Goal: Task Accomplishment & Management: Complete application form

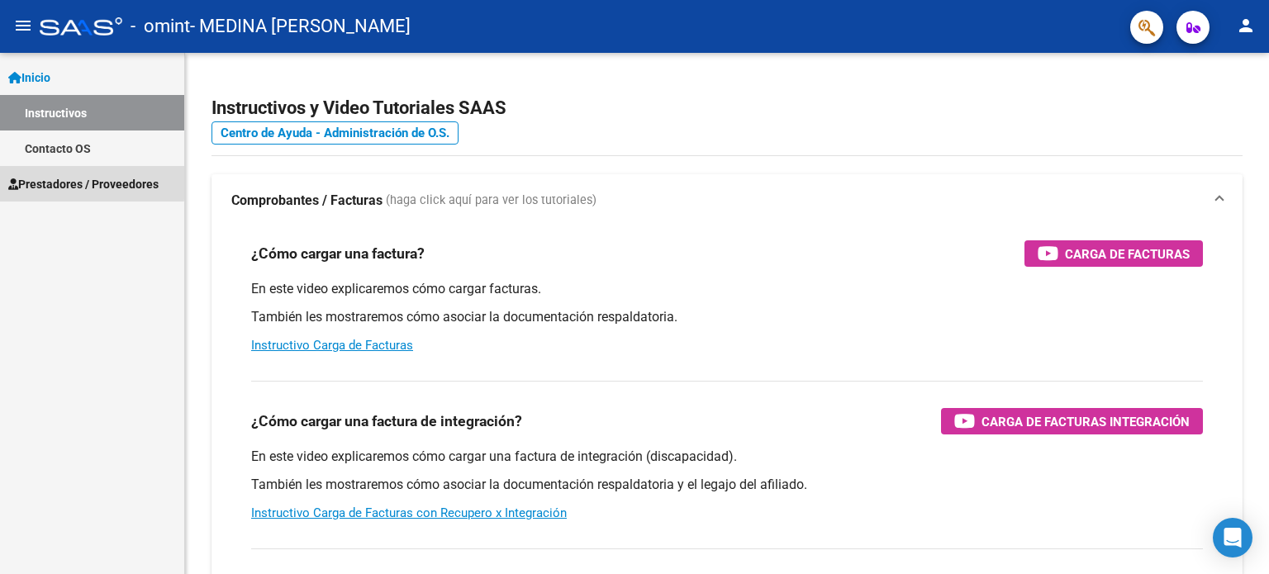
click at [48, 179] on span "Prestadores / Proveedores" at bounding box center [83, 184] width 150 height 18
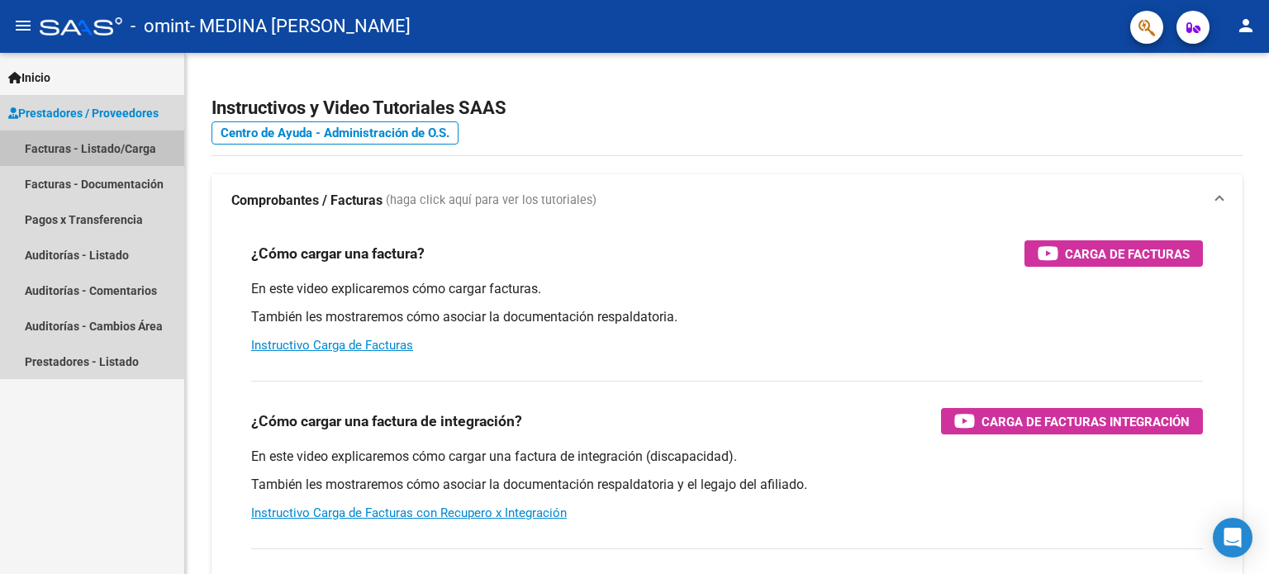
click at [77, 155] on link "Facturas - Listado/Carga" at bounding box center [92, 149] width 184 height 36
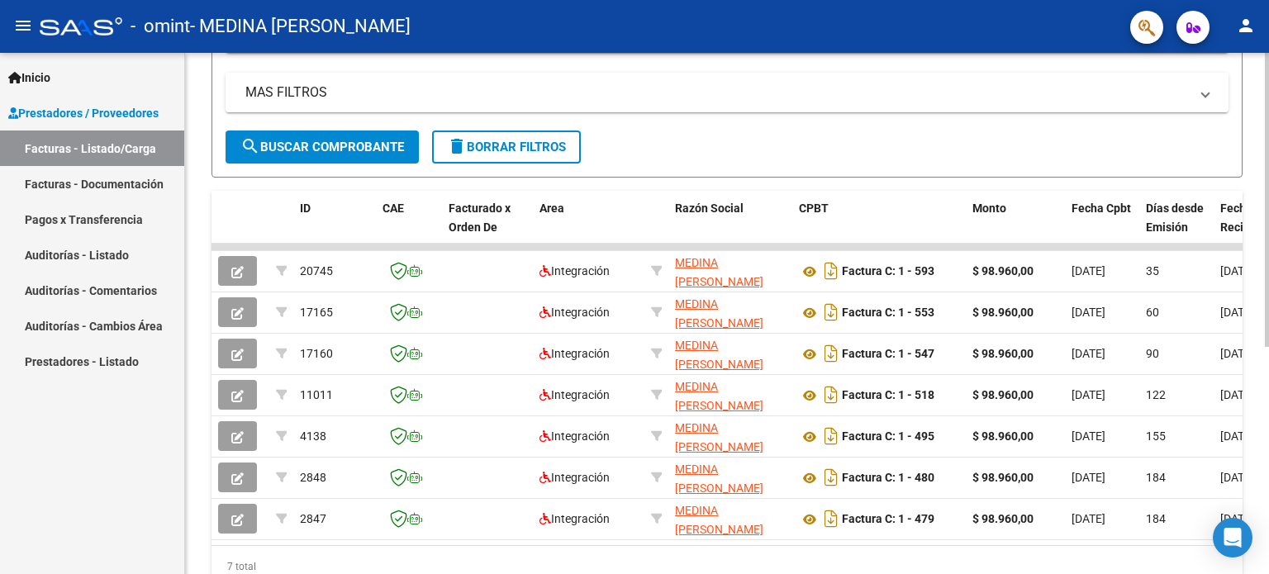
scroll to position [342, 0]
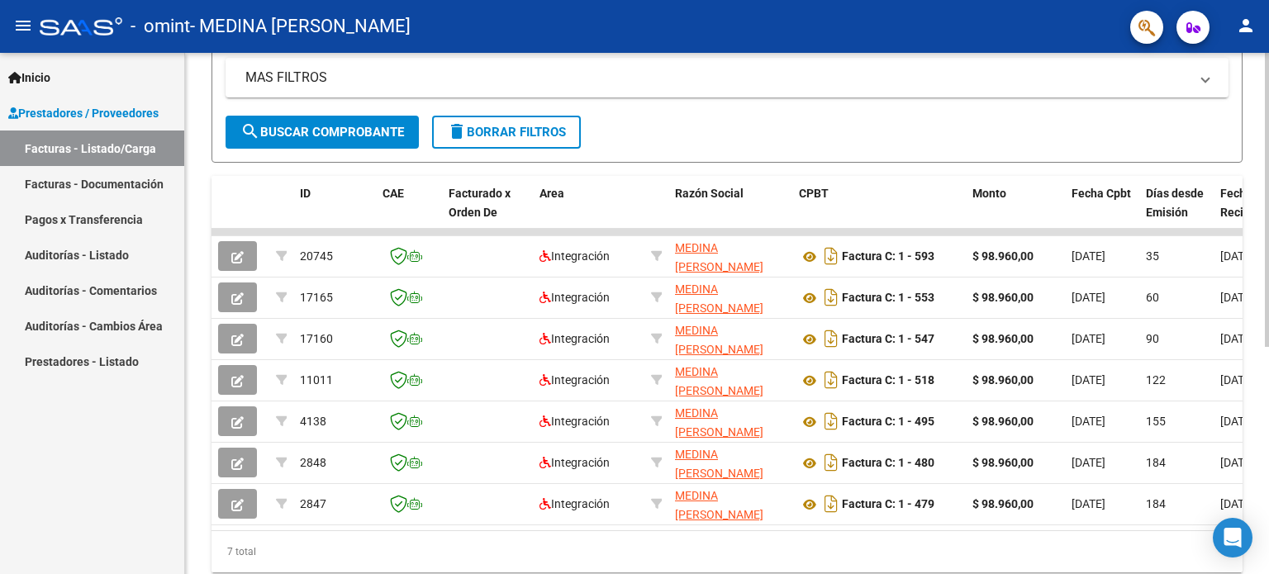
click at [1251, 317] on div "Video tutorial PRESTADORES -> Listado de CPBTs Emitidos por Prestadores / Prove…" at bounding box center [729, 168] width 1088 height 915
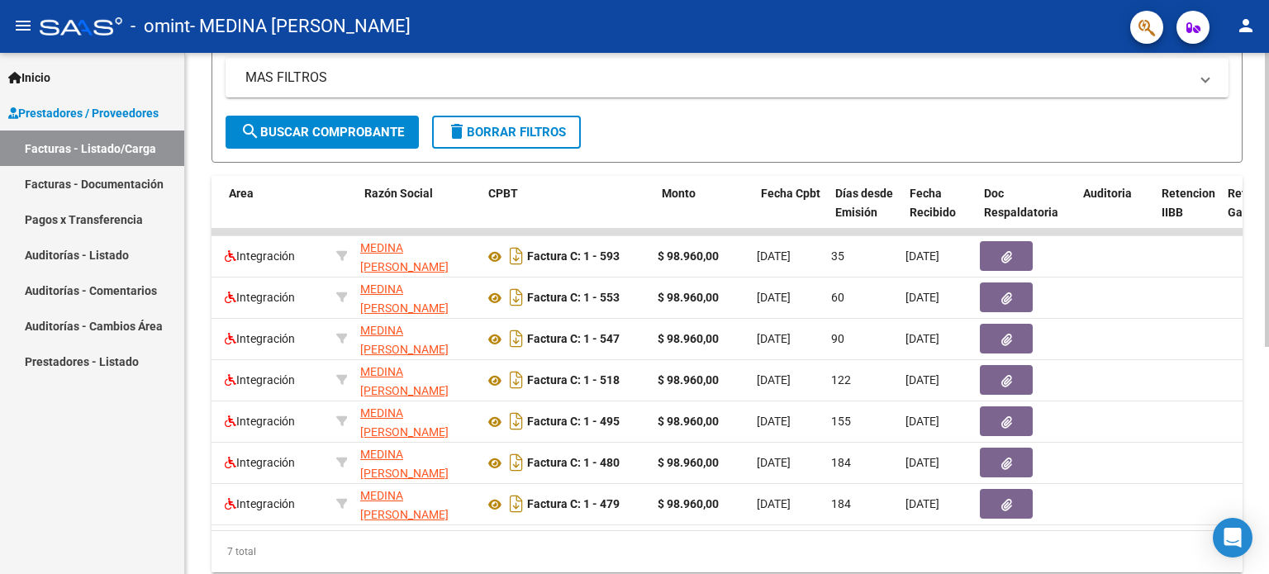
scroll to position [0, 311]
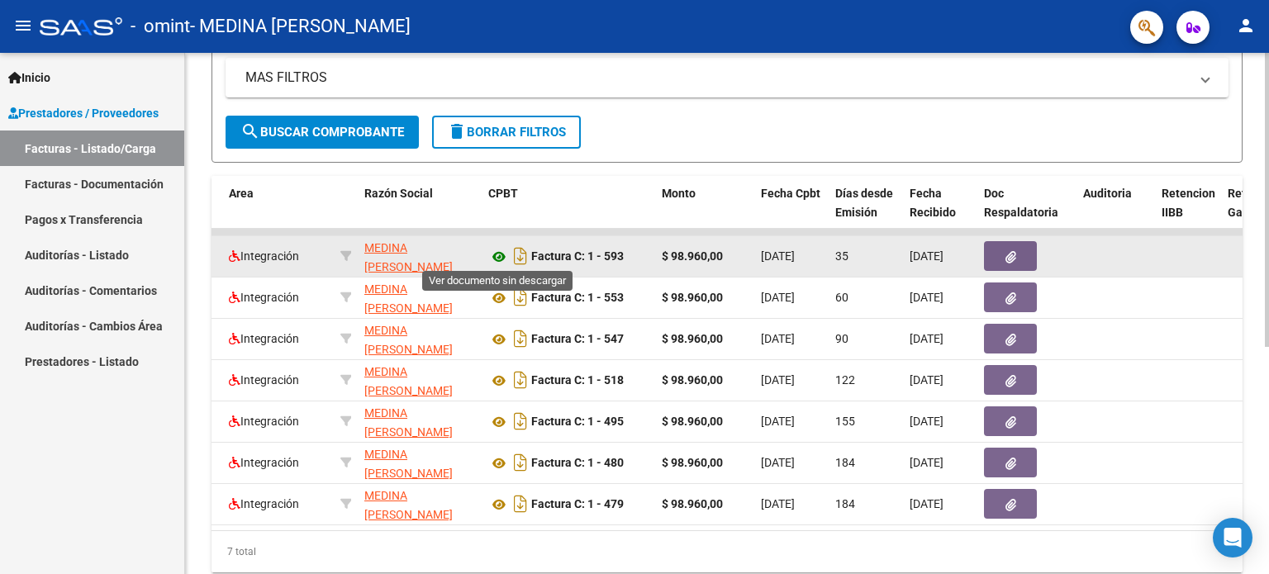
click at [502, 250] on icon at bounding box center [498, 257] width 21 height 20
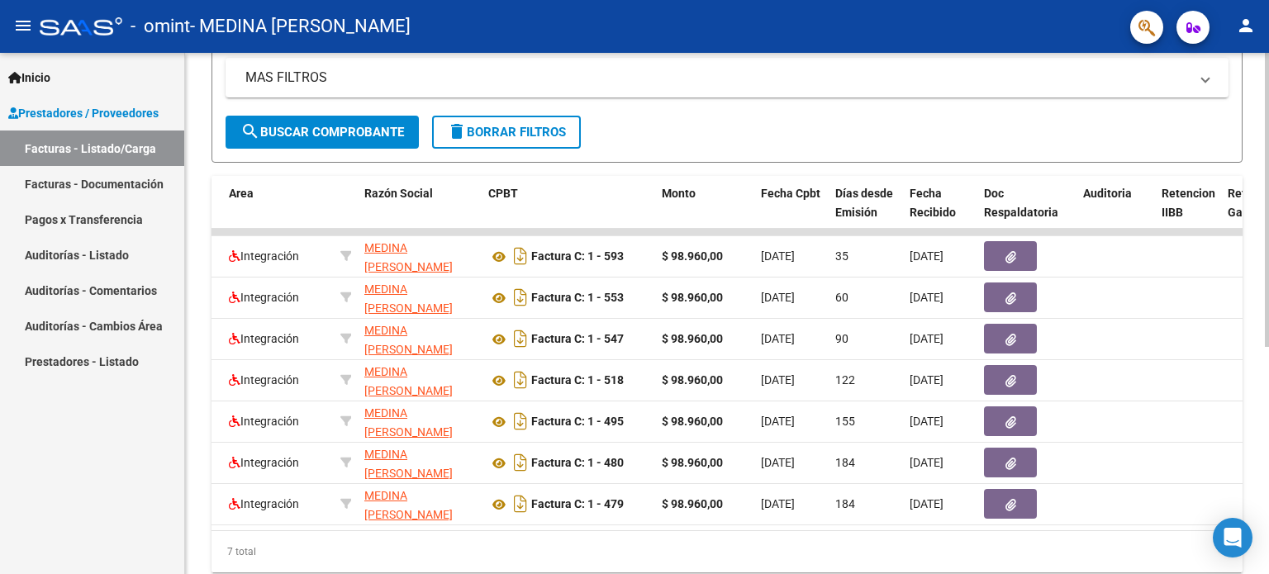
scroll to position [0, 0]
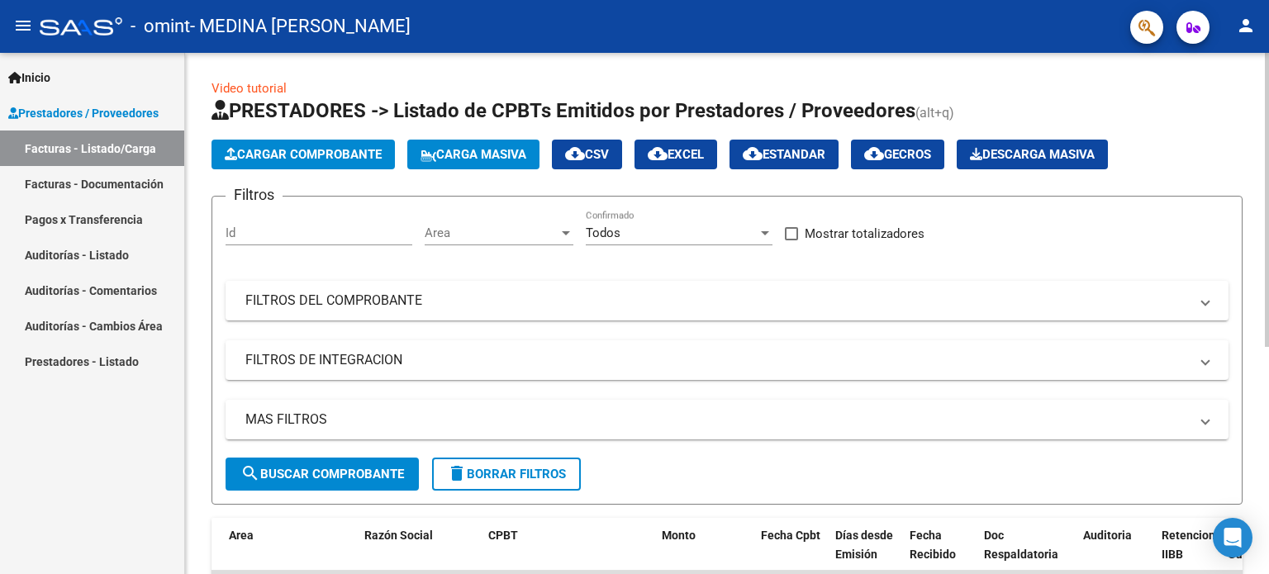
click at [1268, 178] on div at bounding box center [1267, 313] width 4 height 521
click at [1268, 178] on div at bounding box center [1267, 200] width 4 height 294
click at [288, 147] on span "Cargar Comprobante" at bounding box center [303, 154] width 157 height 15
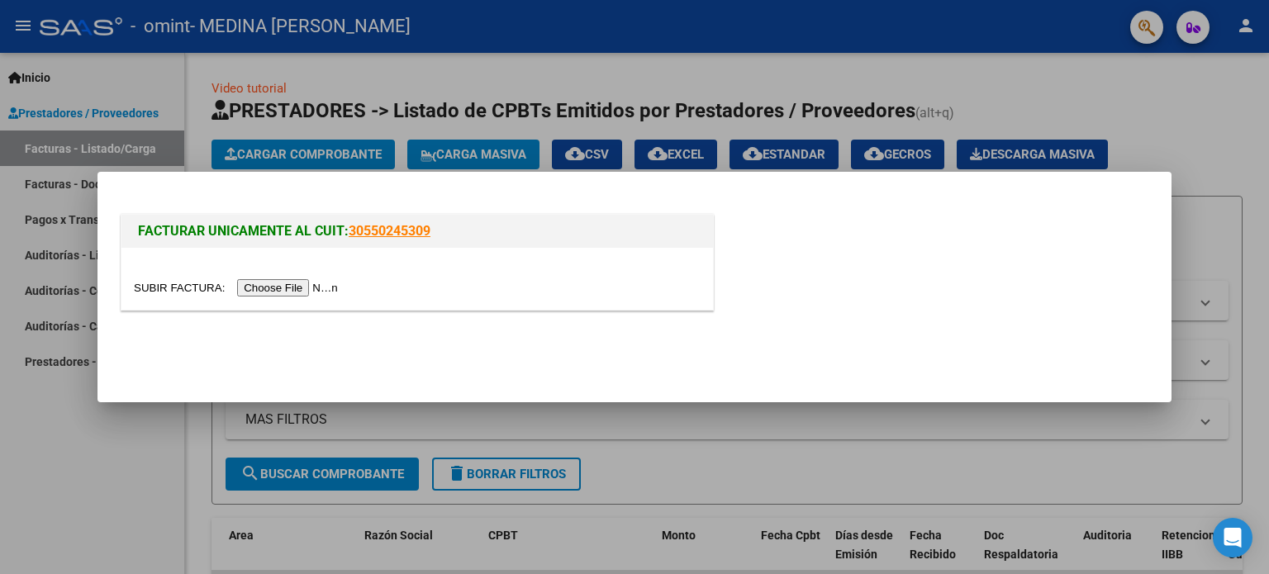
click at [334, 287] on input "file" at bounding box center [238, 287] width 209 height 17
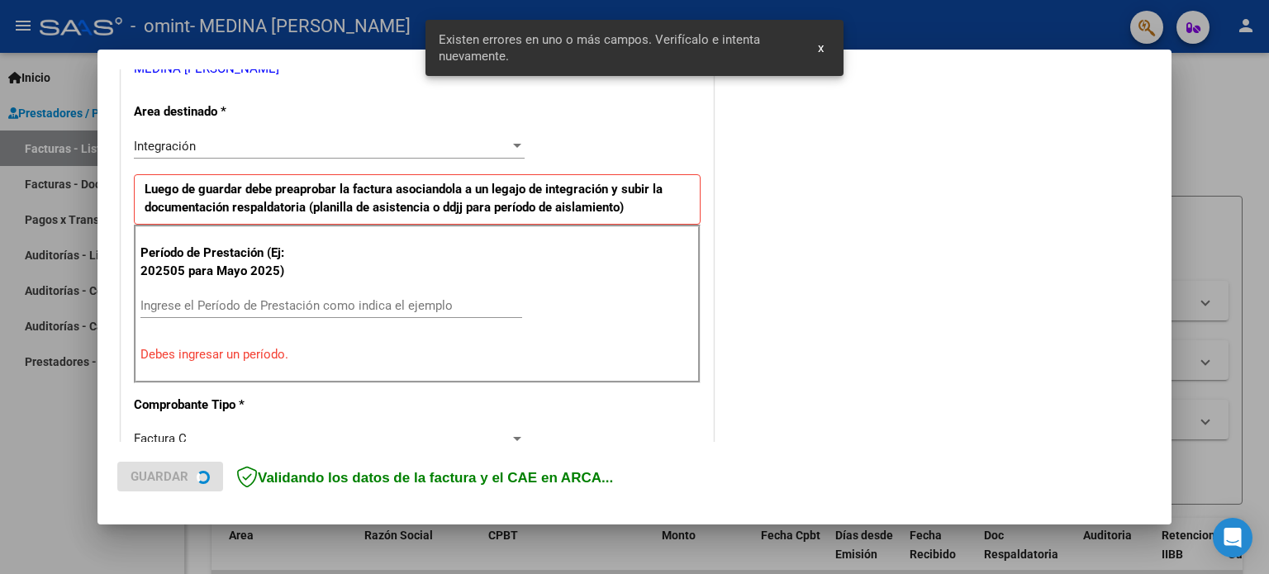
scroll to position [387, 0]
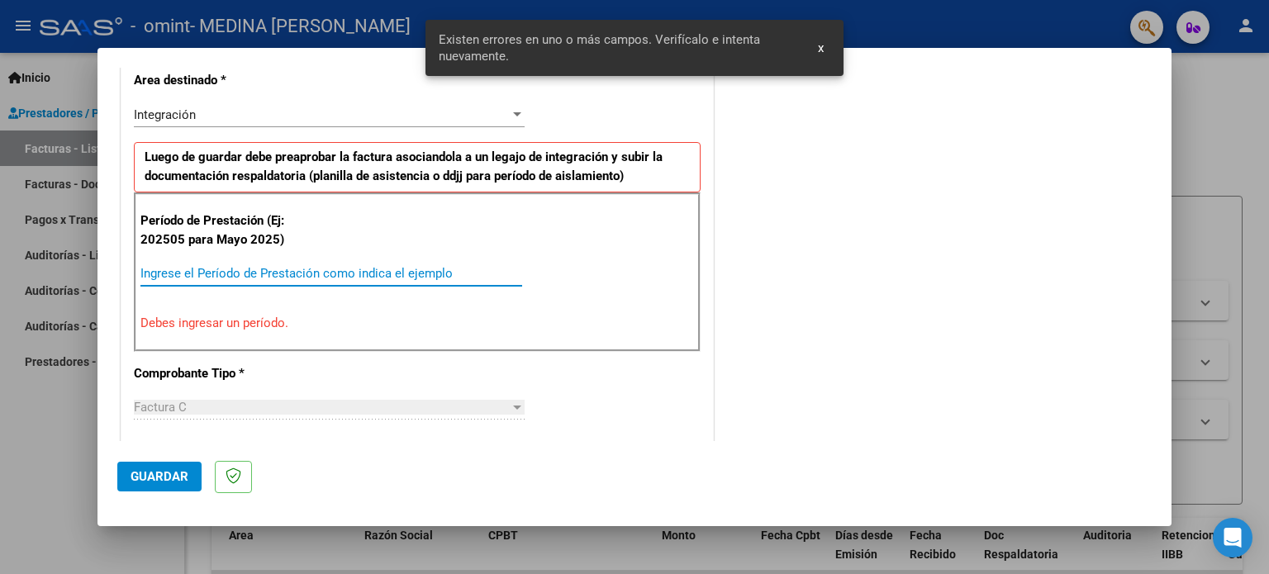
click at [240, 269] on input "Ingrese el Período de Prestación como indica el ejemplo" at bounding box center [331, 273] width 382 height 15
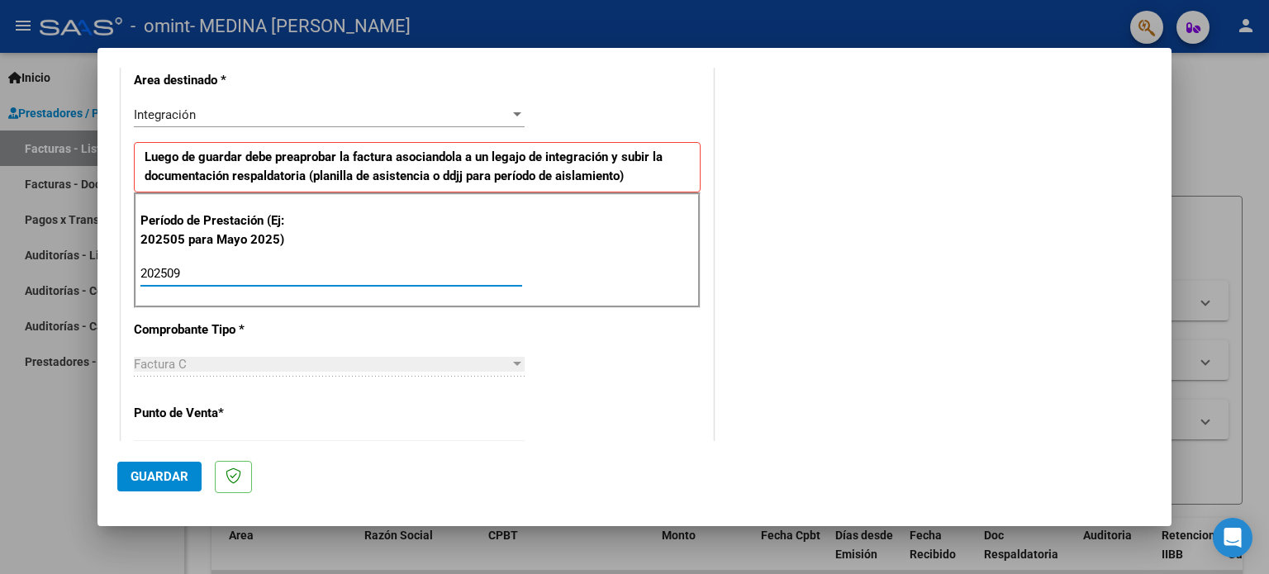
type input "202509"
click at [152, 473] on span "Guardar" at bounding box center [160, 476] width 58 height 15
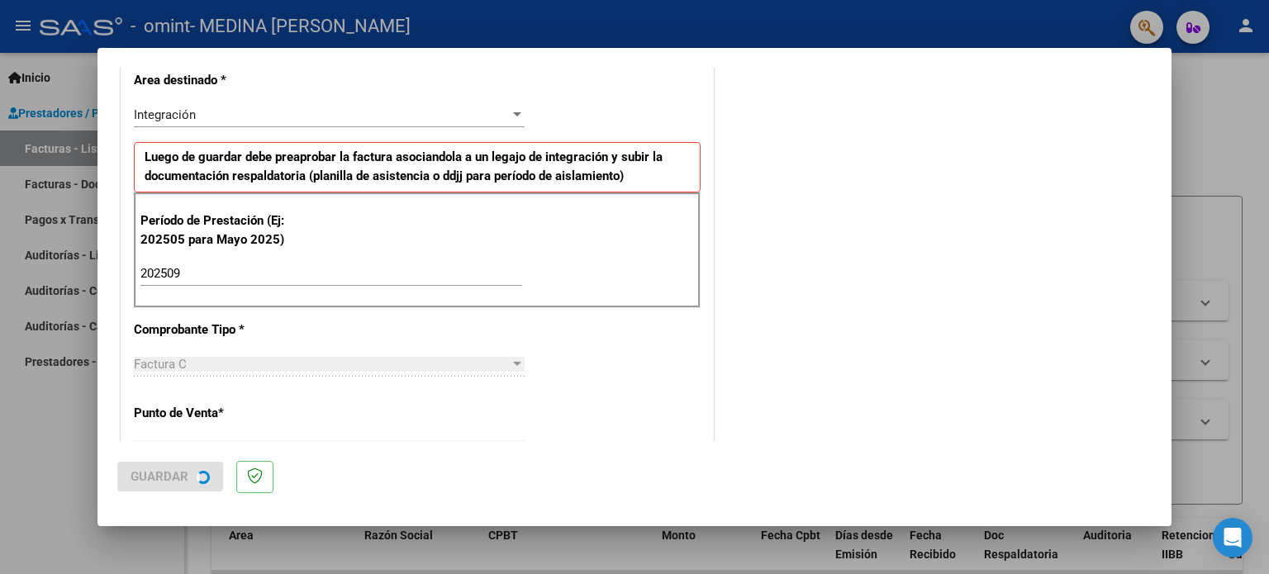
scroll to position [0, 0]
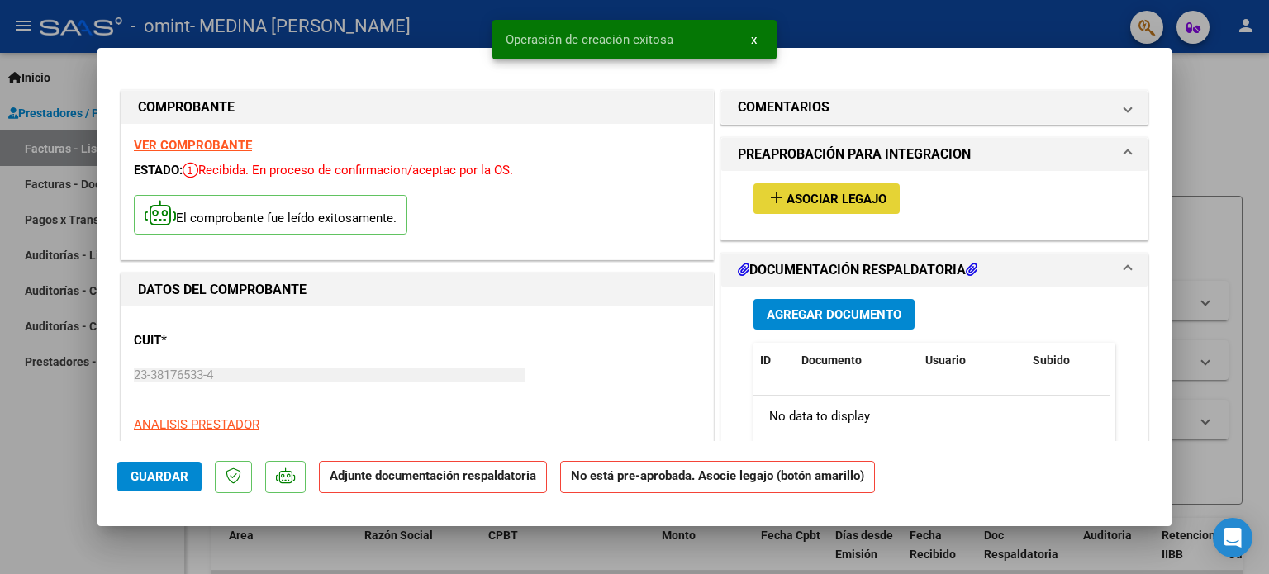
click at [793, 209] on button "add Asociar Legajo" at bounding box center [827, 198] width 146 height 31
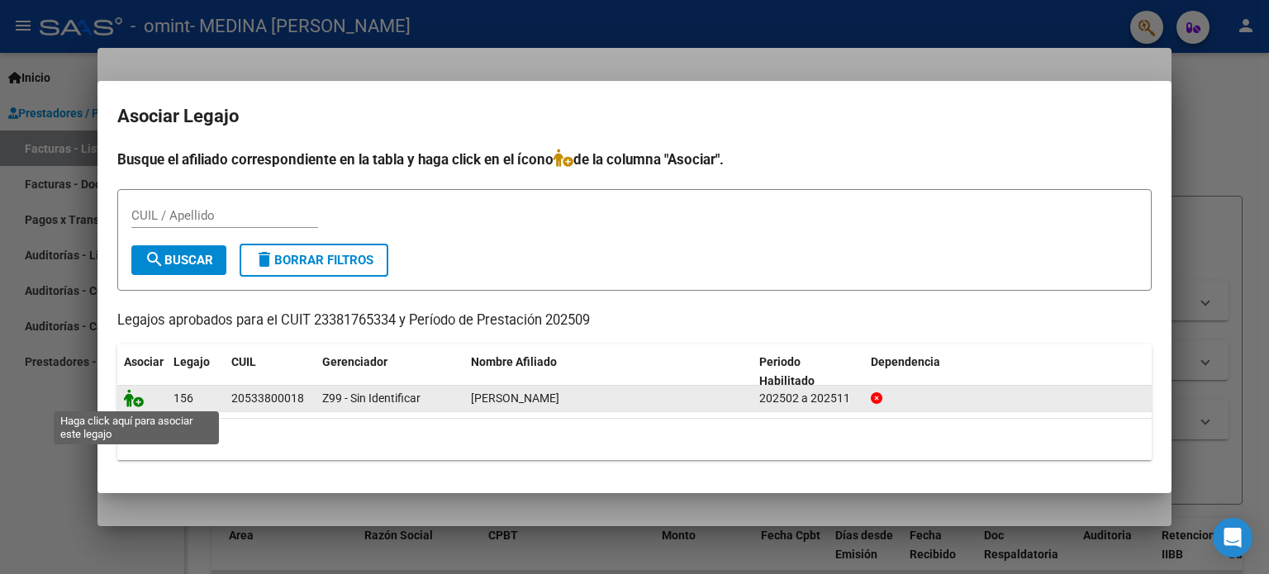
click at [131, 402] on icon at bounding box center [134, 398] width 20 height 18
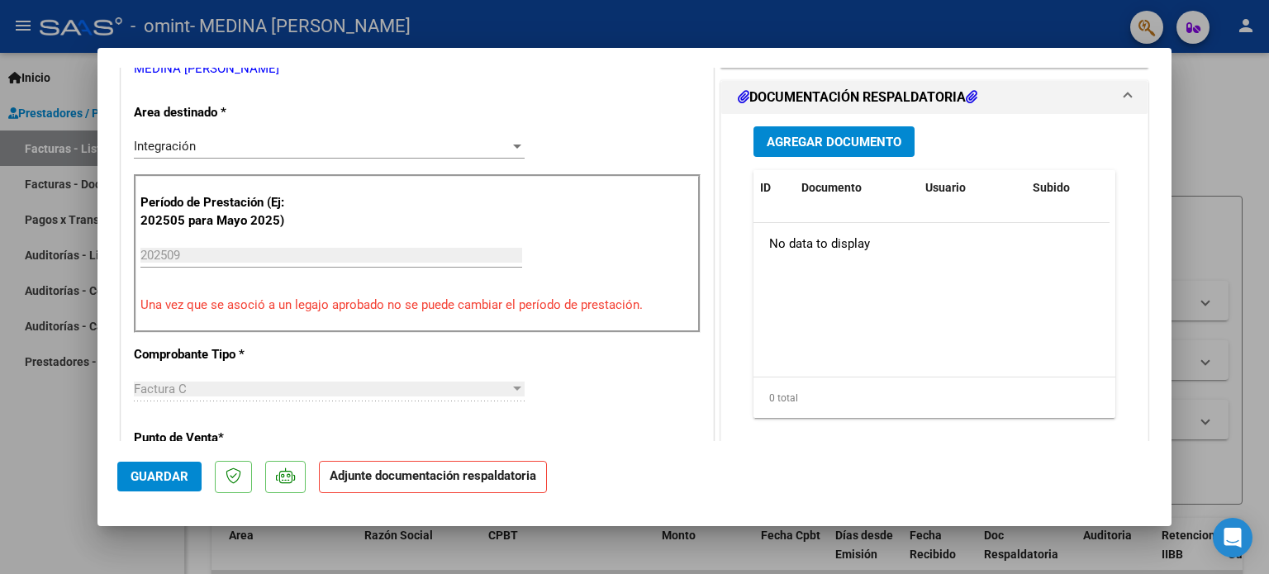
scroll to position [384, 0]
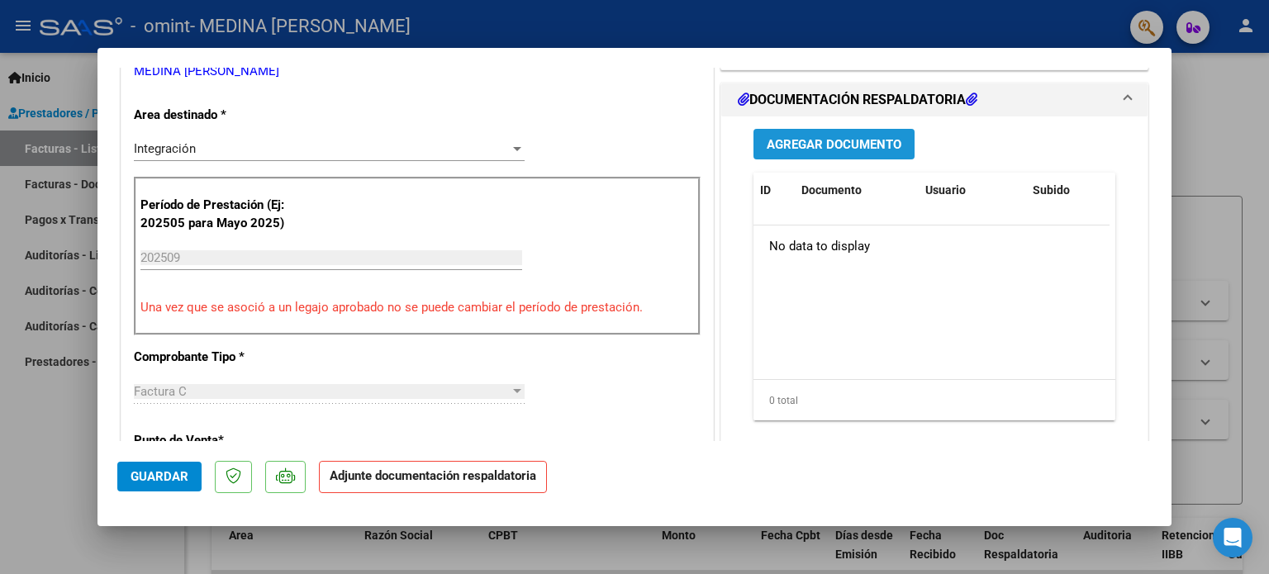
click at [806, 148] on span "Agregar Documento" at bounding box center [834, 144] width 135 height 15
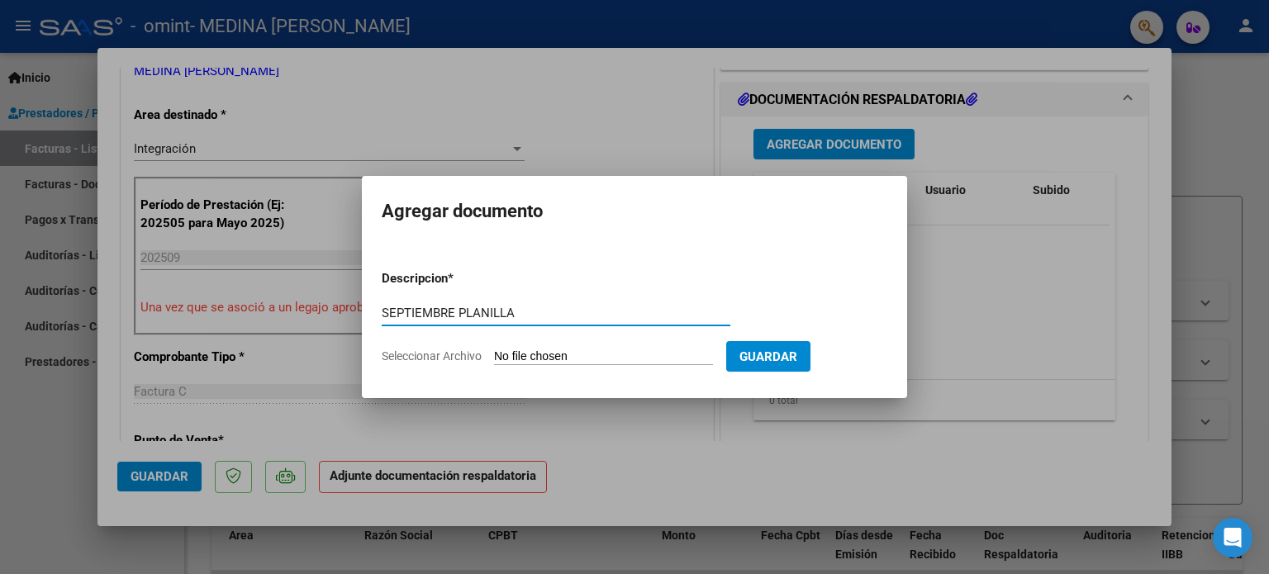
type input "SEPTIEMBRE PLANILLA"
click at [498, 352] on input "Seleccionar Archivo" at bounding box center [603, 358] width 219 height 16
type input "C:\fakepath\BERTAINA SEPTIEMBRE.png"
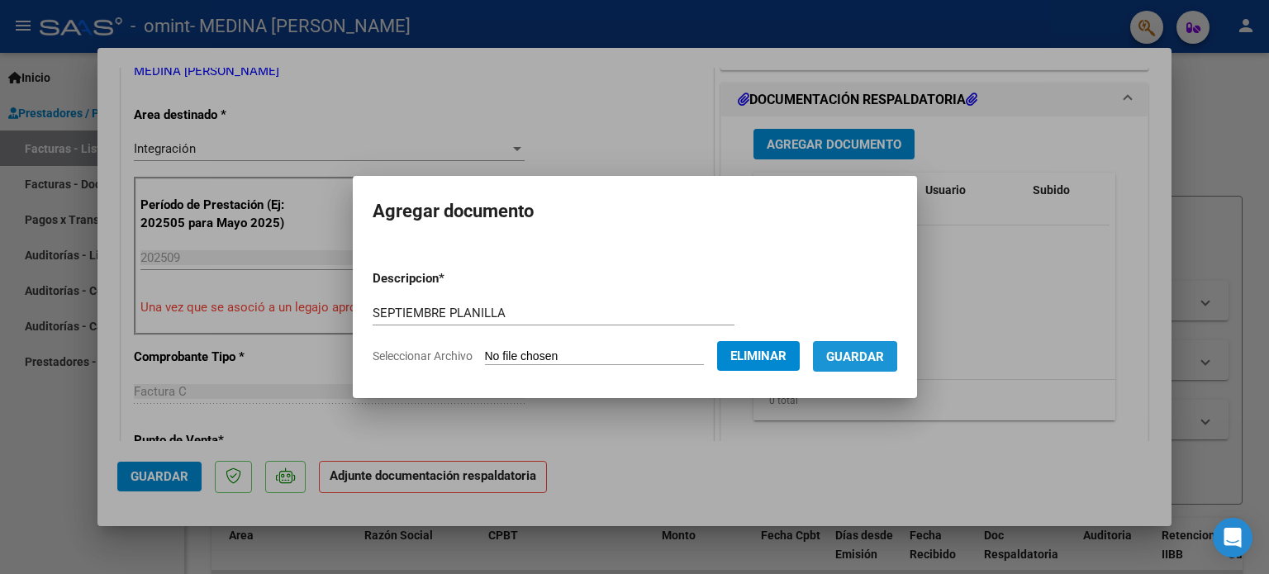
click at [863, 356] on span "Guardar" at bounding box center [855, 357] width 58 height 15
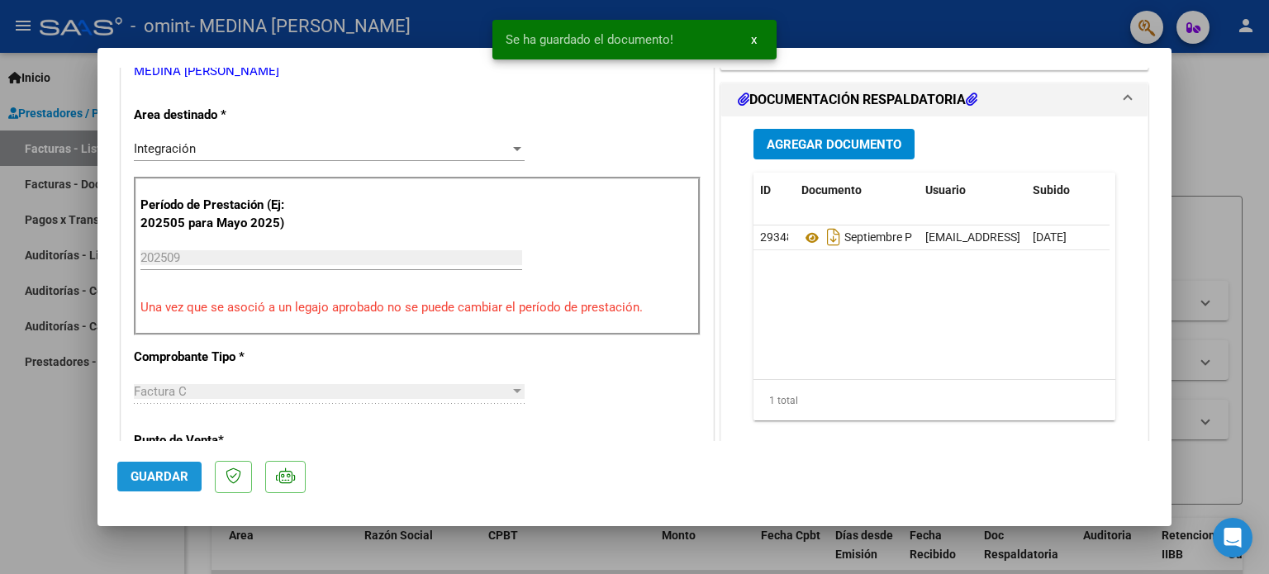
click at [162, 470] on span "Guardar" at bounding box center [160, 476] width 58 height 15
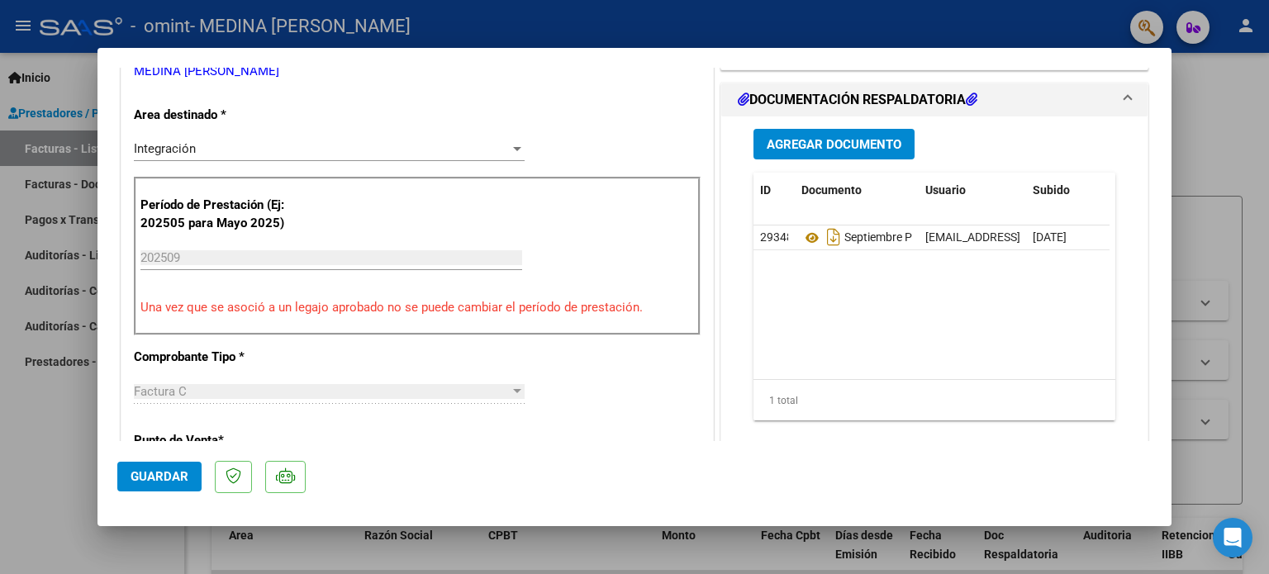
click at [1234, 158] on div at bounding box center [634, 287] width 1269 height 574
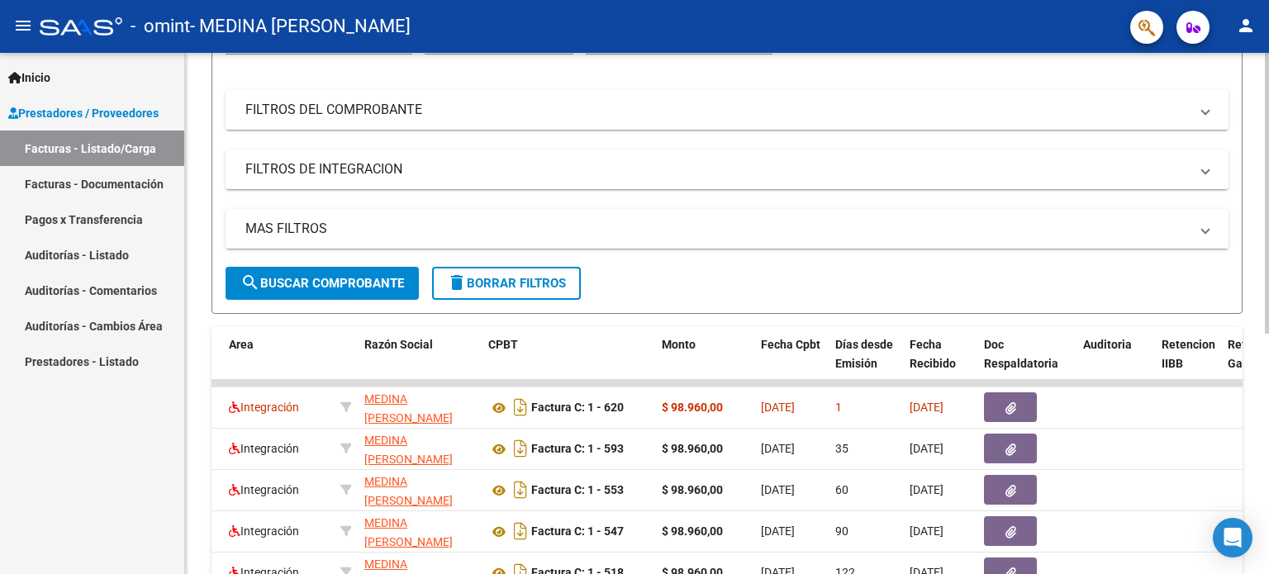
scroll to position [0, 0]
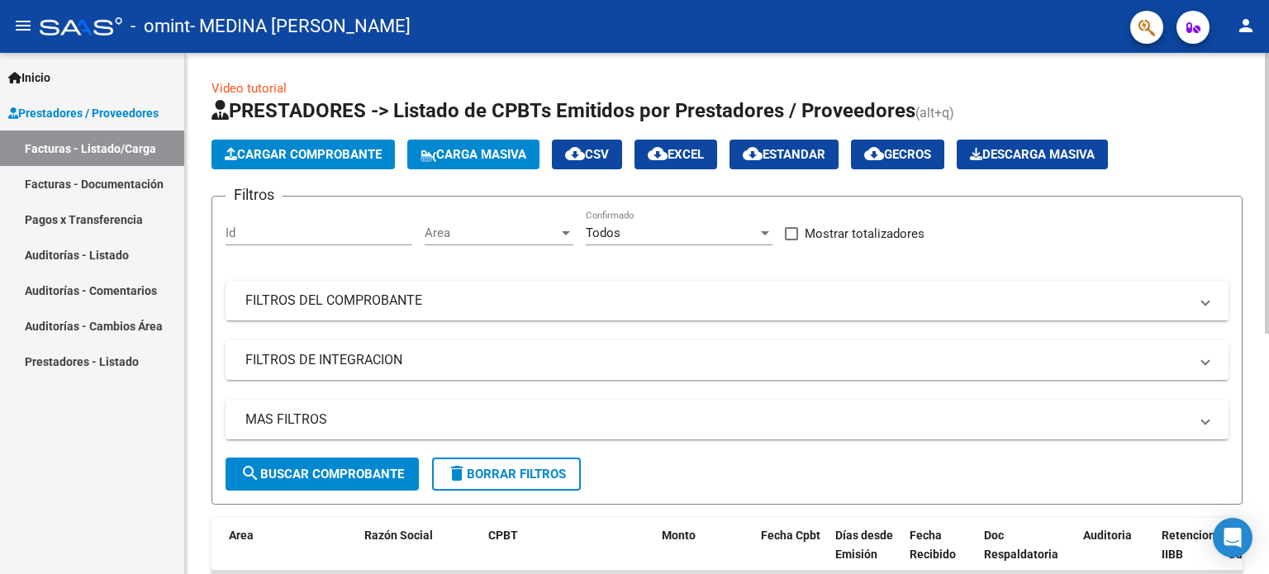
click at [1244, 0] on html "menu - omint - MEDINA DAIANA SOLANGE person Inicio Instructivos Contacto OS Pre…" at bounding box center [634, 287] width 1269 height 574
click at [33, 19] on button "menu" at bounding box center [23, 26] width 33 height 33
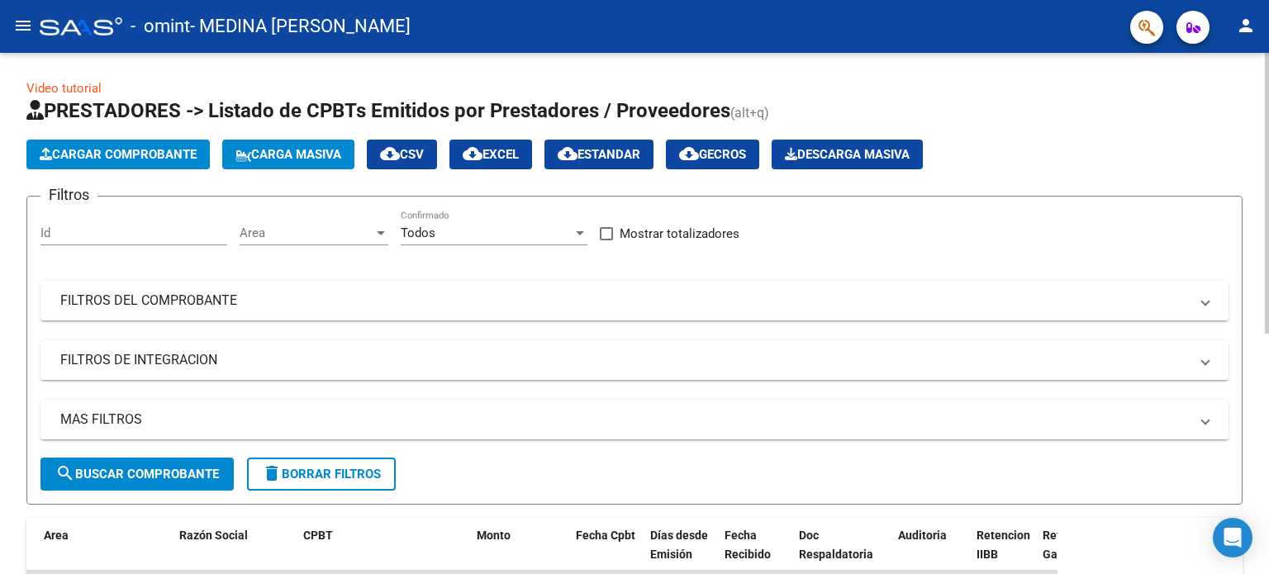
click at [235, 221] on div "Filtros Id Area Area Todos Confirmado Mostrar totalizadores FILTROS DEL COMPROB…" at bounding box center [634, 334] width 1188 height 248
click at [160, 163] on button "Cargar Comprobante" at bounding box center [117, 155] width 183 height 30
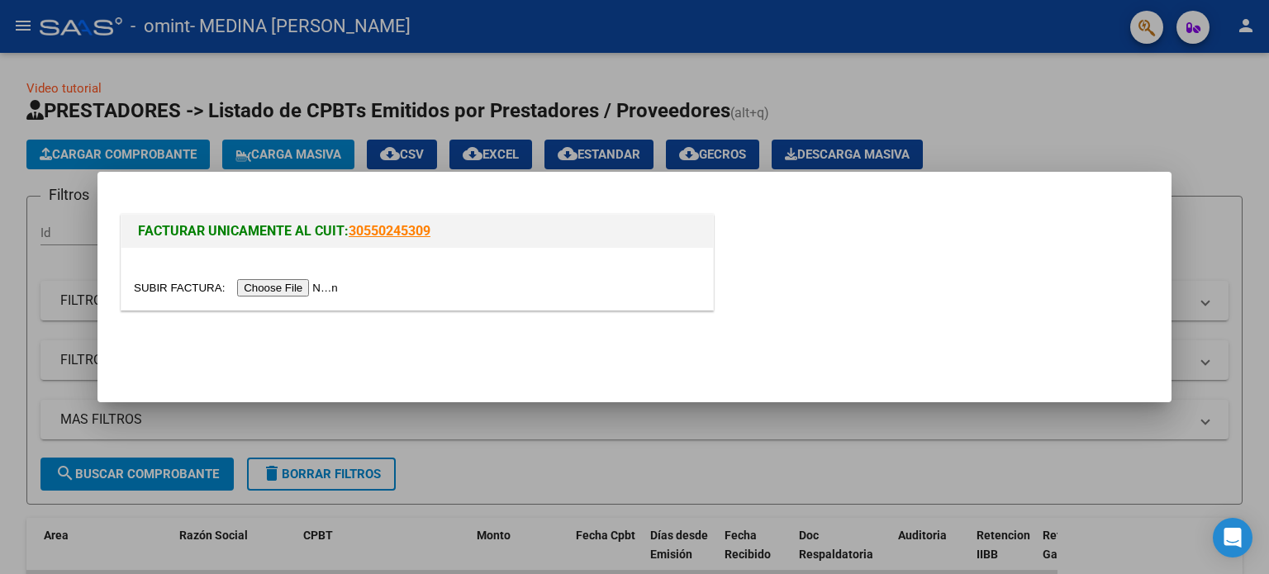
click at [311, 281] on input "file" at bounding box center [238, 287] width 209 height 17
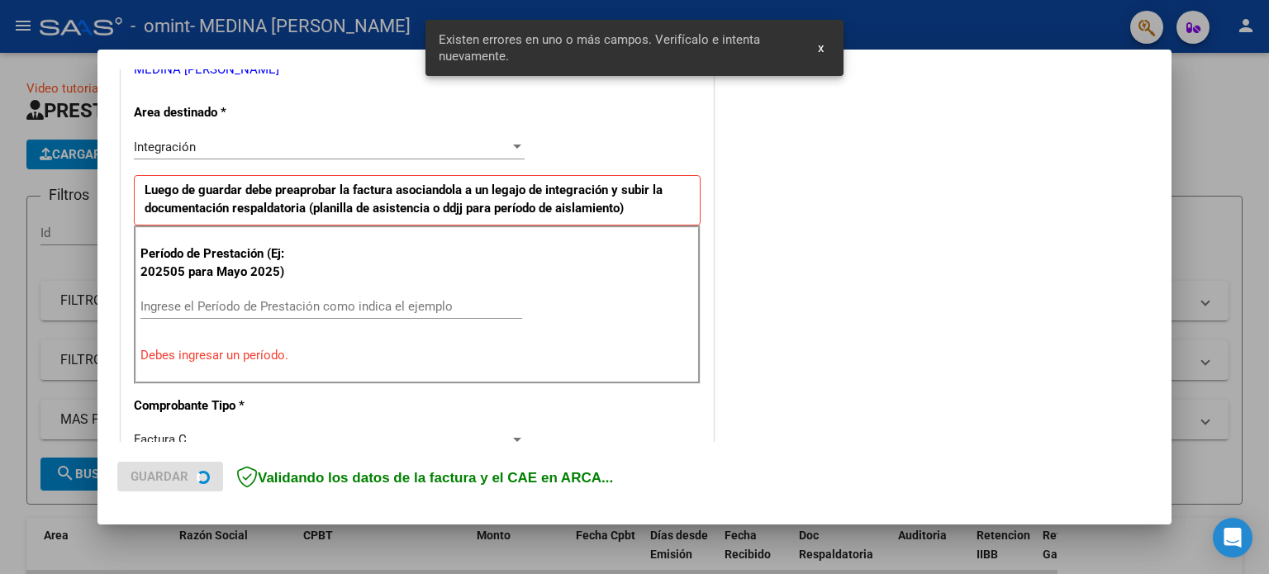
scroll to position [356, 0]
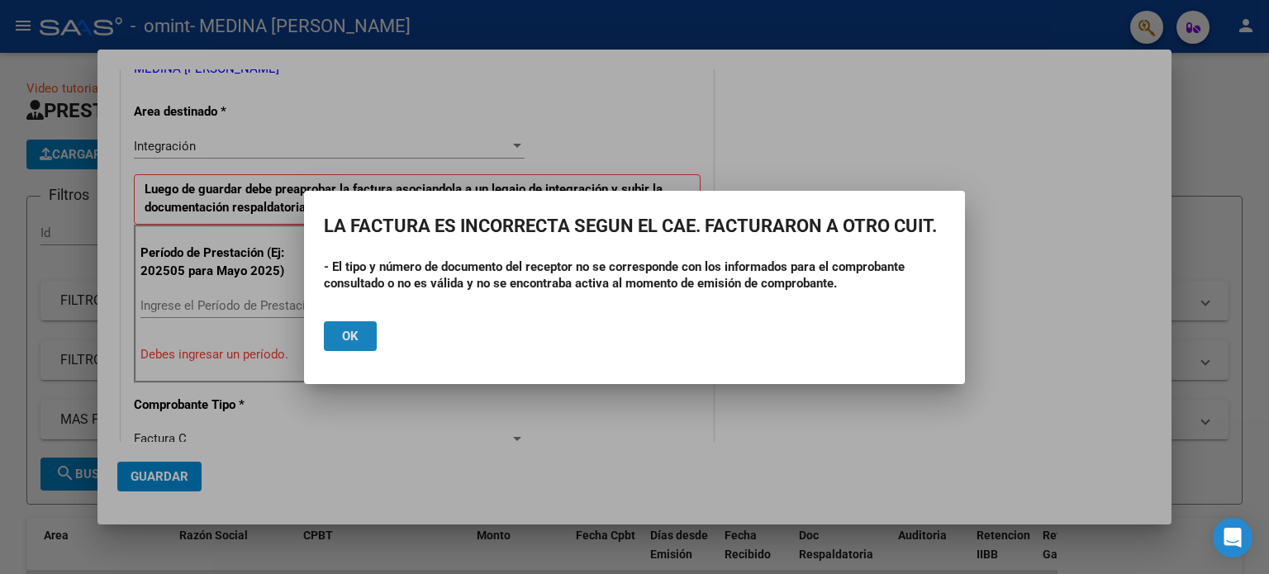
click at [360, 326] on button "Ok" at bounding box center [350, 336] width 53 height 30
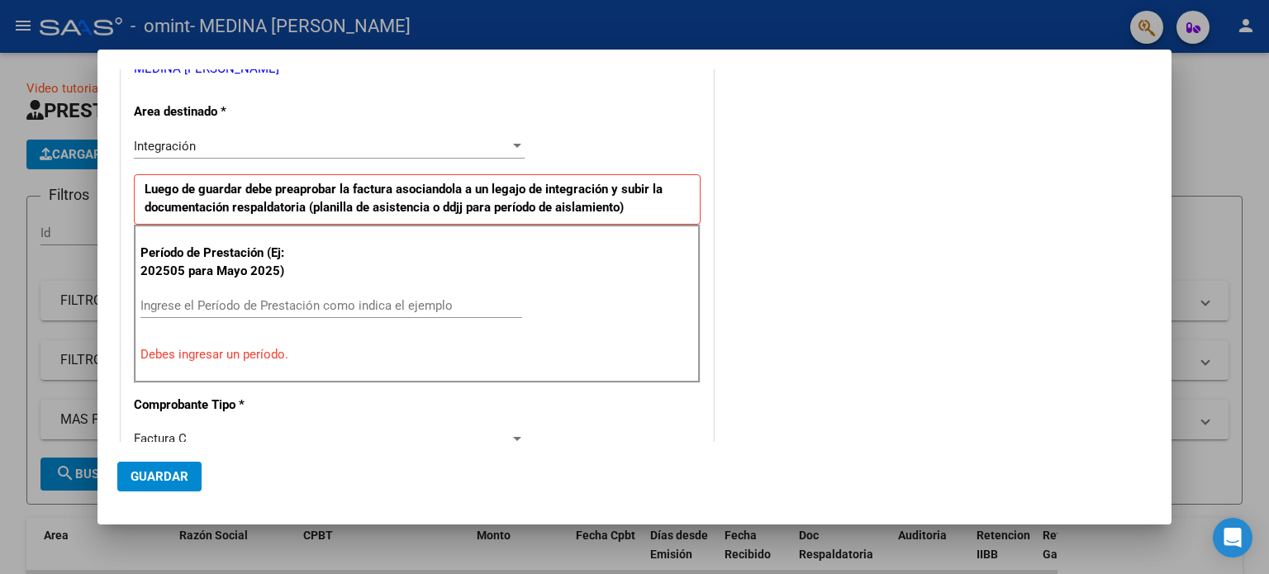
scroll to position [0, 0]
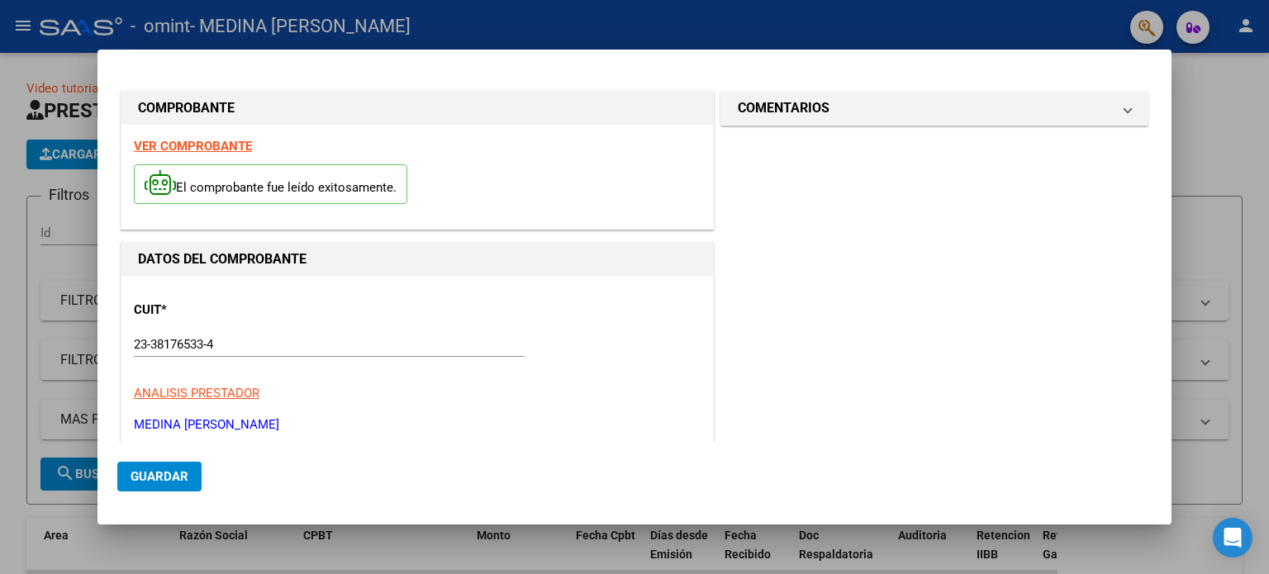
click at [449, 264] on h1 "DATOS DEL COMPROBANTE" at bounding box center [417, 260] width 559 height 20
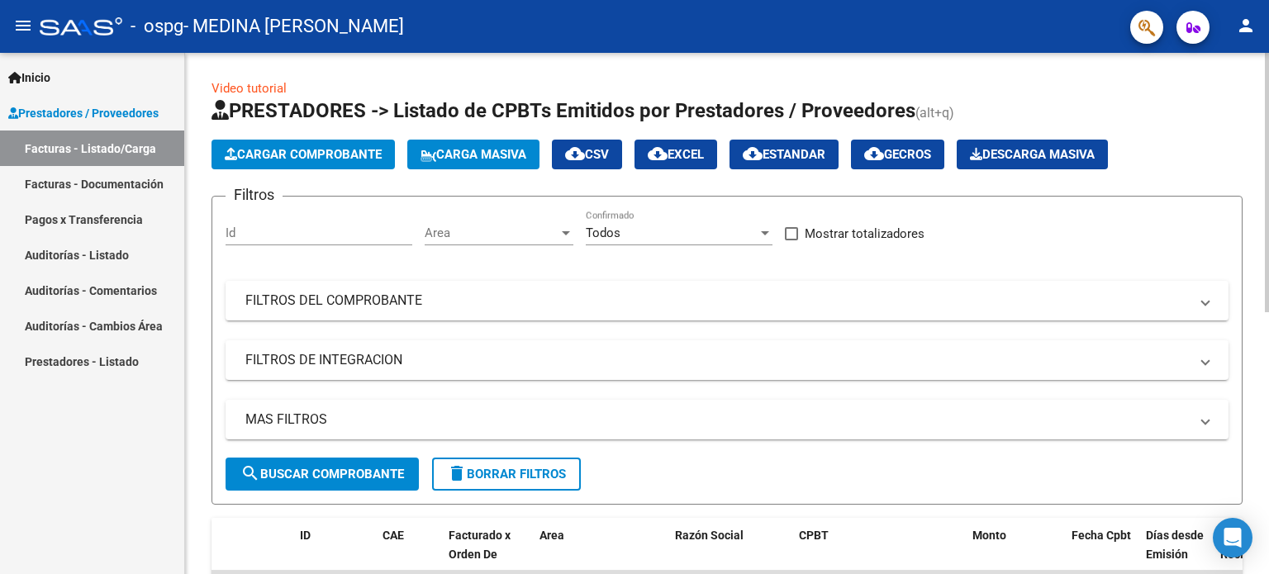
drag, startPoint x: 1259, startPoint y: 131, endPoint x: 1268, endPoint y: 145, distance: 16.7
click at [1268, 145] on div "Video tutorial PRESTADORES -> Listado de CPBTs Emitidos por Prestadores / Prove…" at bounding box center [729, 572] width 1088 height 1039
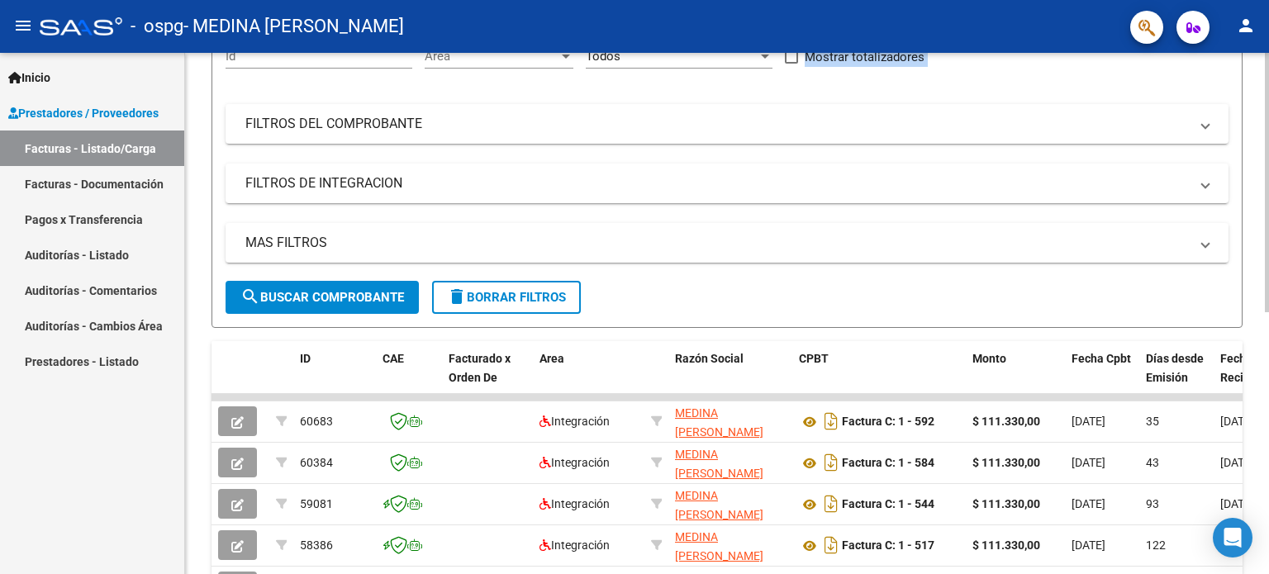
scroll to position [240, 0]
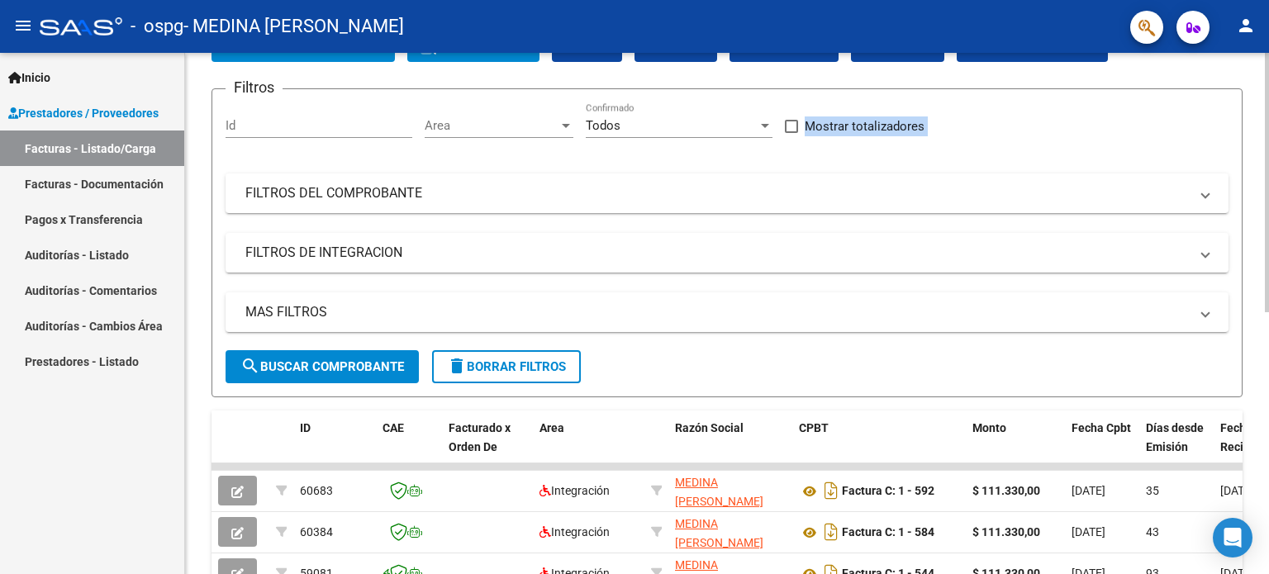
click at [1266, 191] on div at bounding box center [1267, 236] width 4 height 259
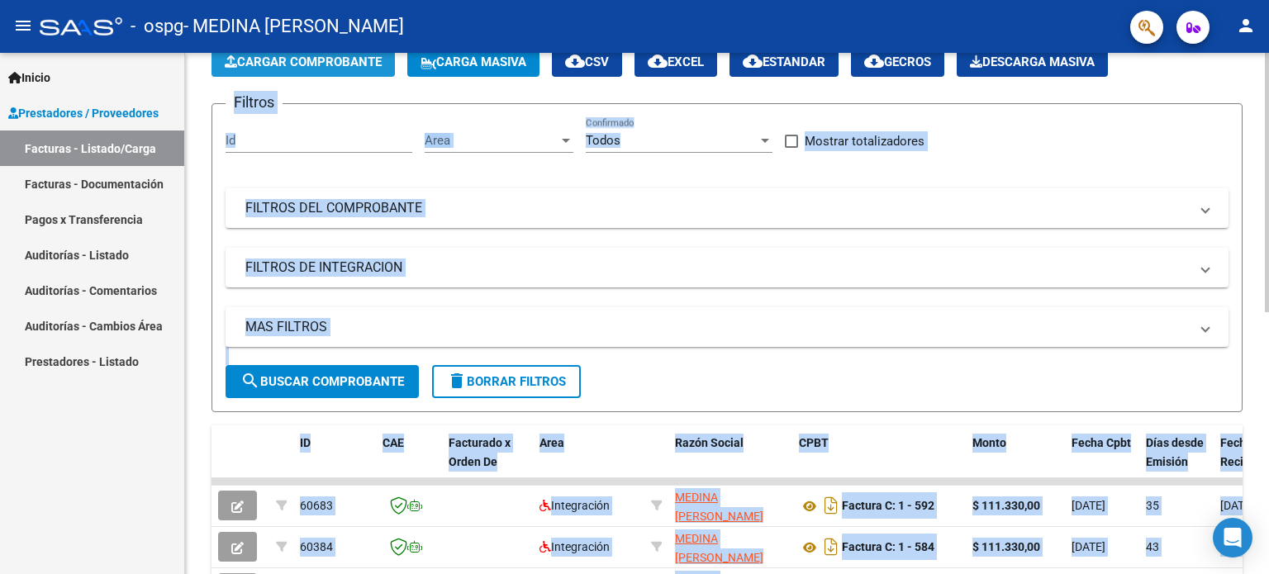
click at [338, 60] on span "Cargar Comprobante" at bounding box center [303, 62] width 157 height 15
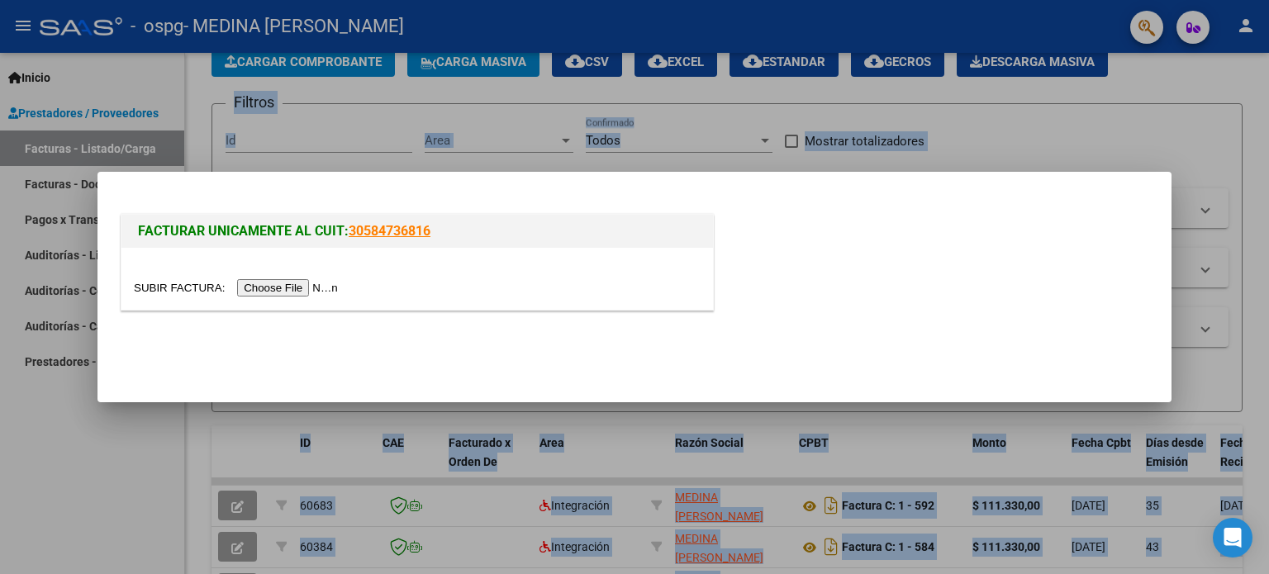
click at [333, 287] on input "file" at bounding box center [238, 287] width 209 height 17
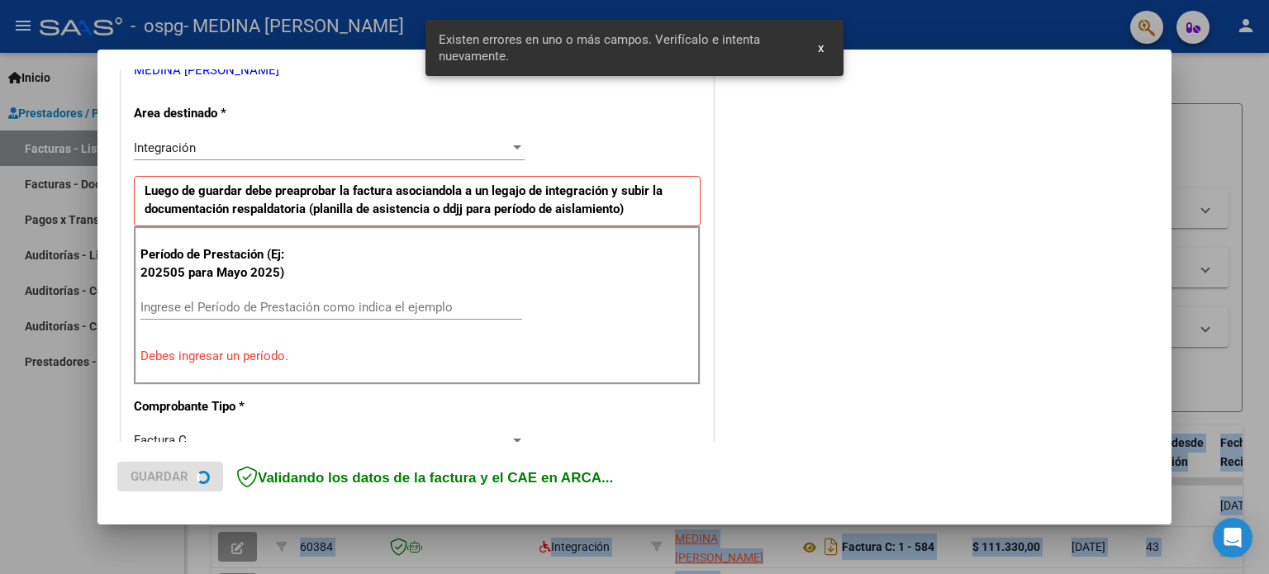
scroll to position [356, 0]
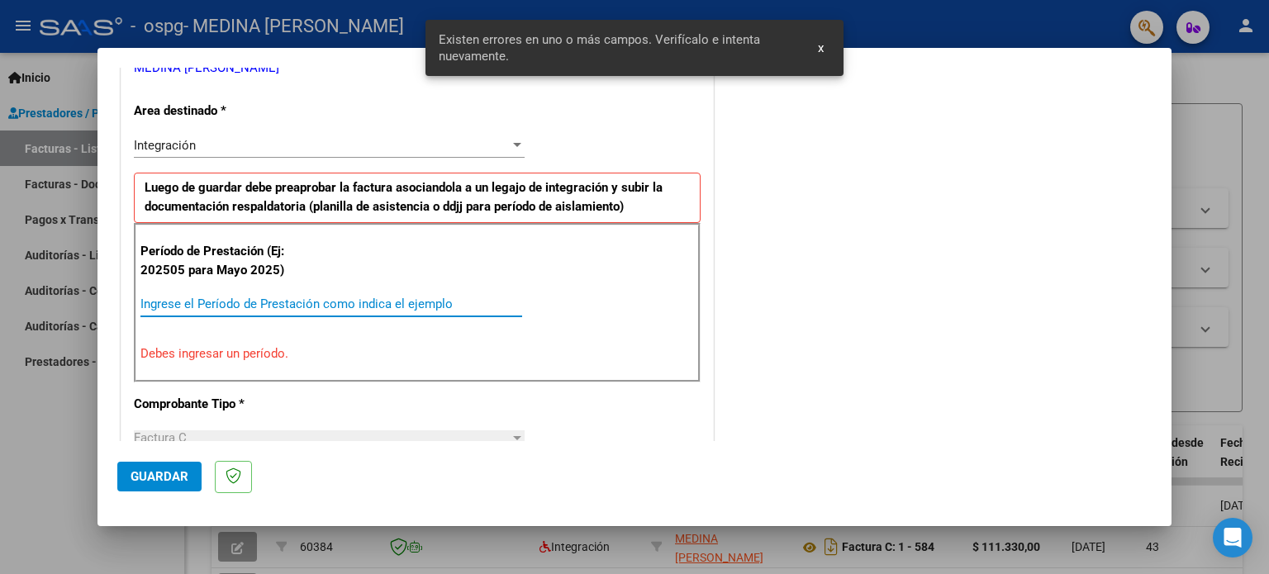
click at [316, 309] on input "Ingrese el Período de Prestación como indica el ejemplo" at bounding box center [331, 304] width 382 height 15
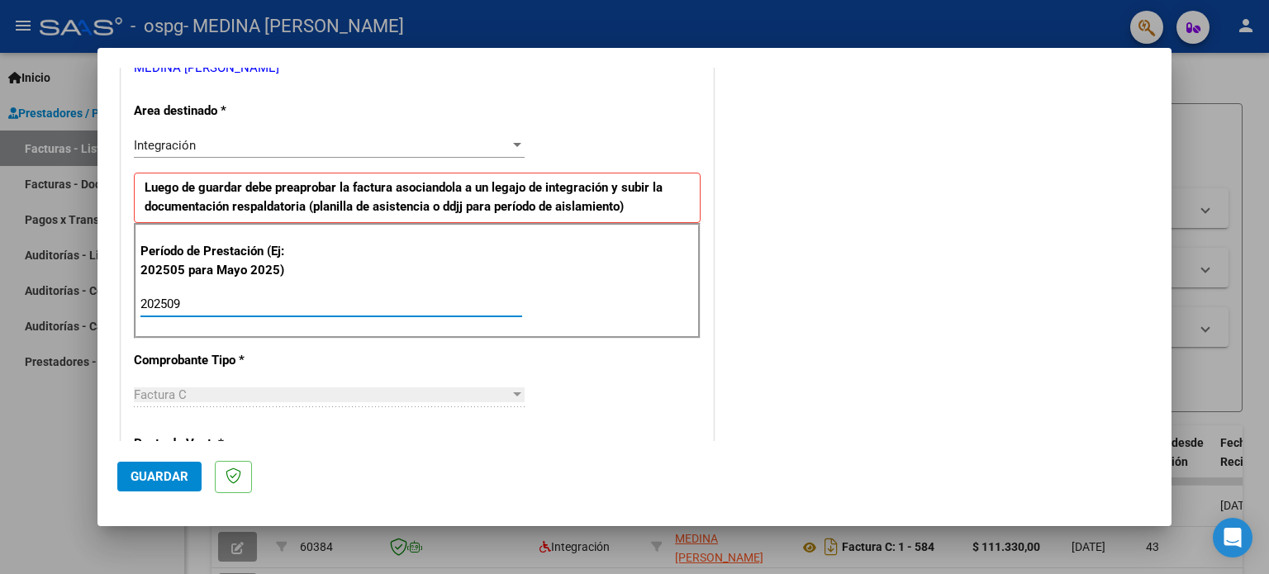
type input "202509"
click at [188, 478] on button "Guardar" at bounding box center [159, 477] width 84 height 30
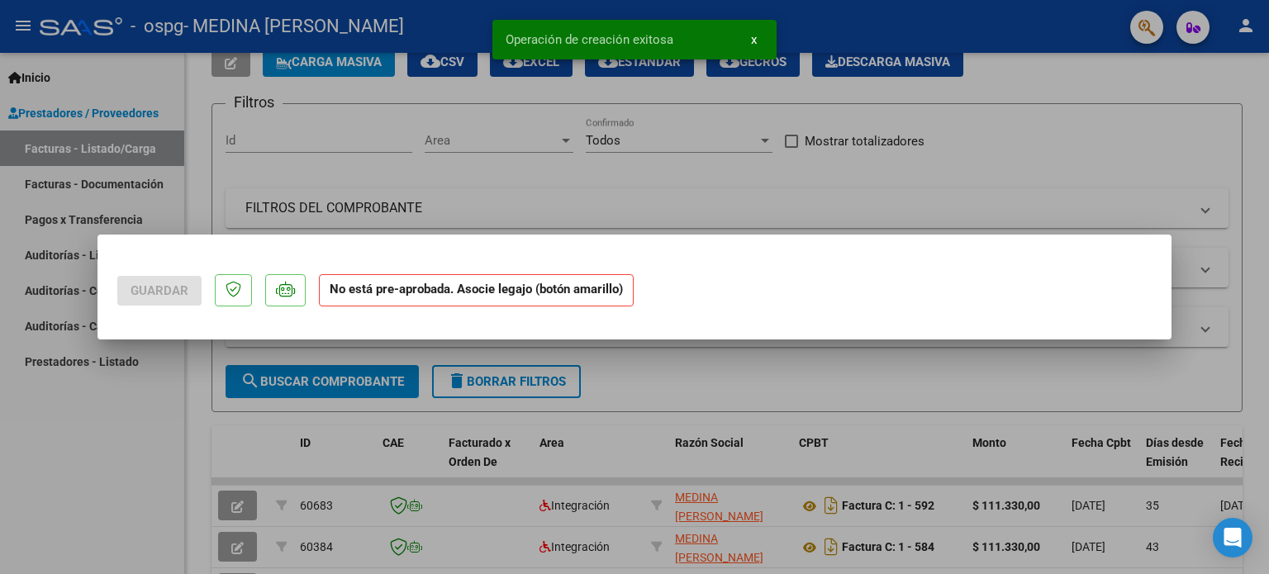
scroll to position [0, 0]
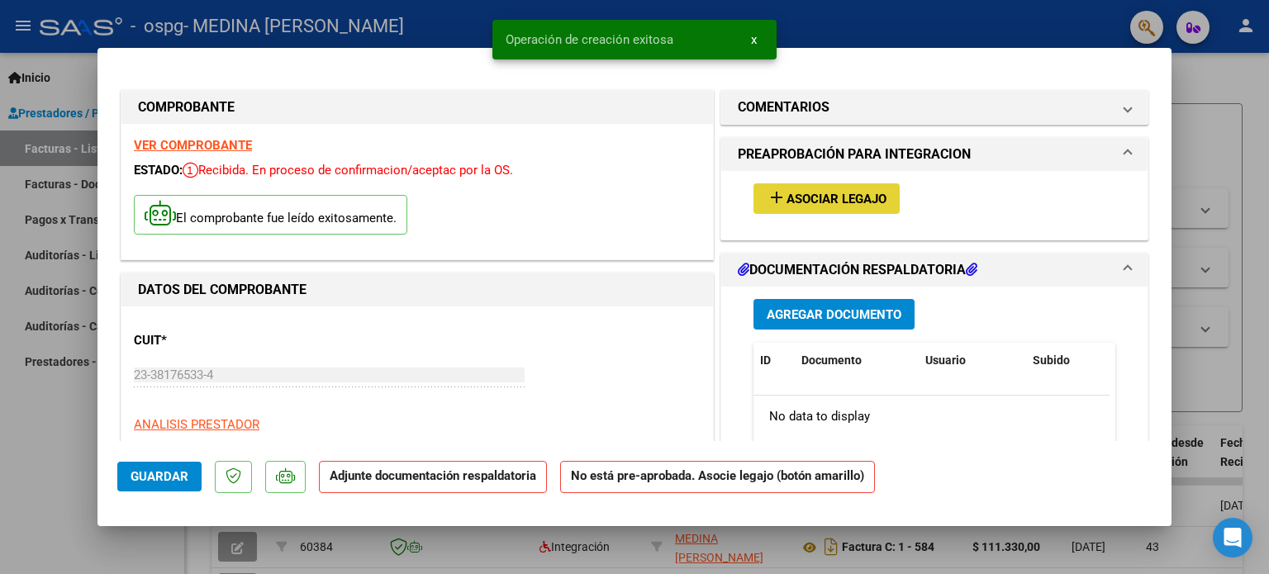
click at [803, 194] on span "Asociar Legajo" at bounding box center [837, 199] width 100 height 15
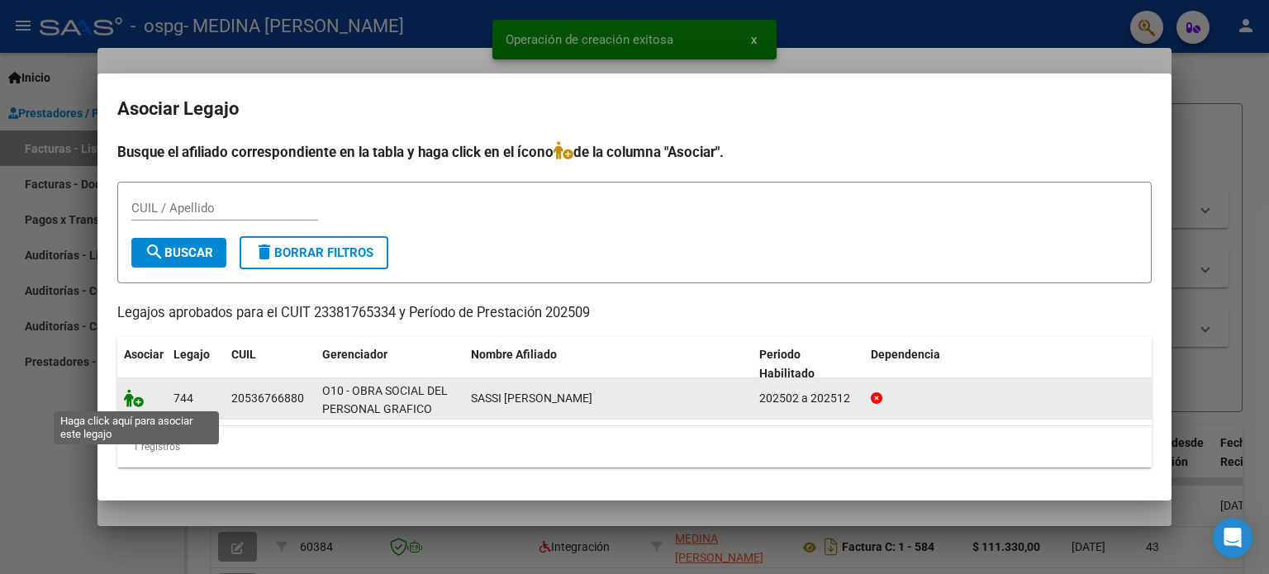
click at [131, 402] on icon at bounding box center [134, 398] width 20 height 18
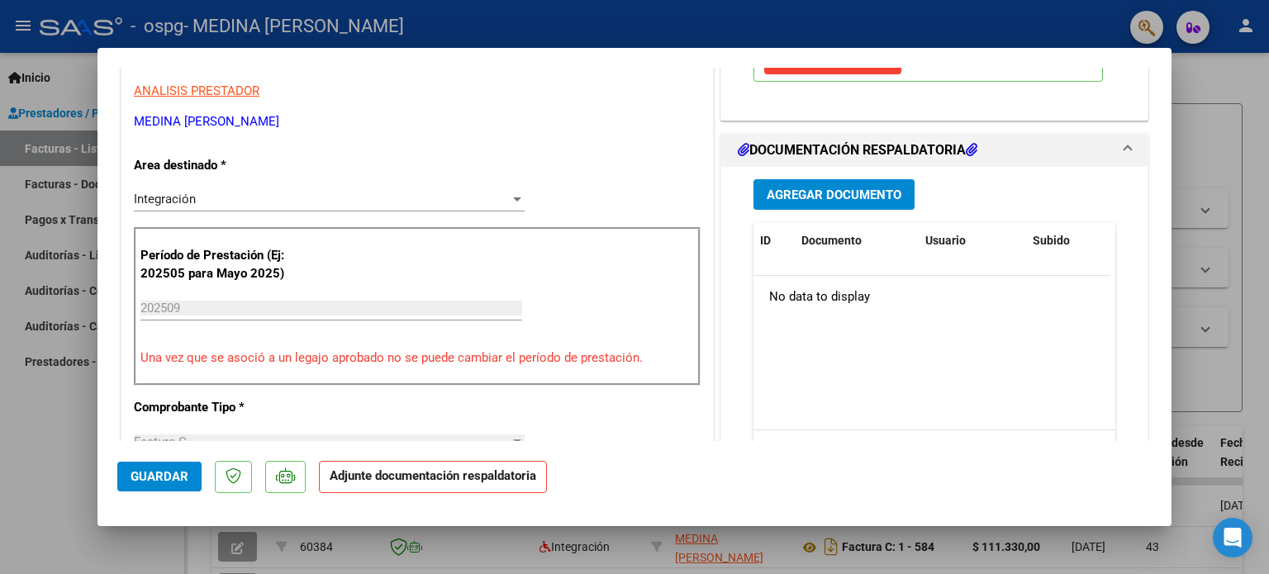
scroll to position [363, 0]
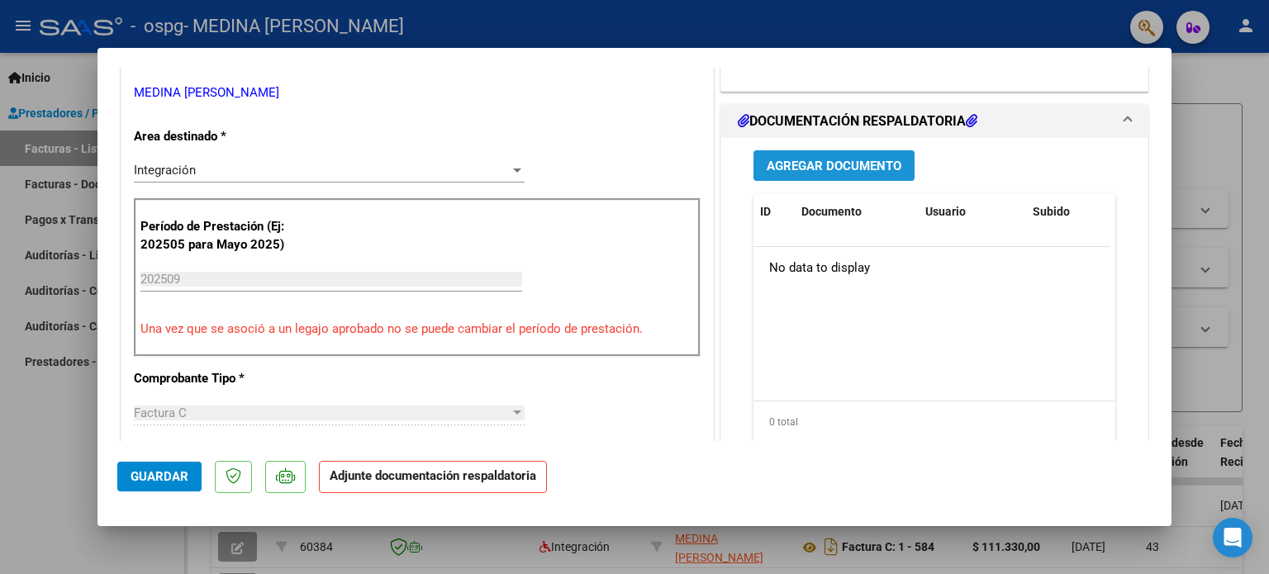
click at [854, 158] on span "Agregar Documento" at bounding box center [834, 165] width 135 height 15
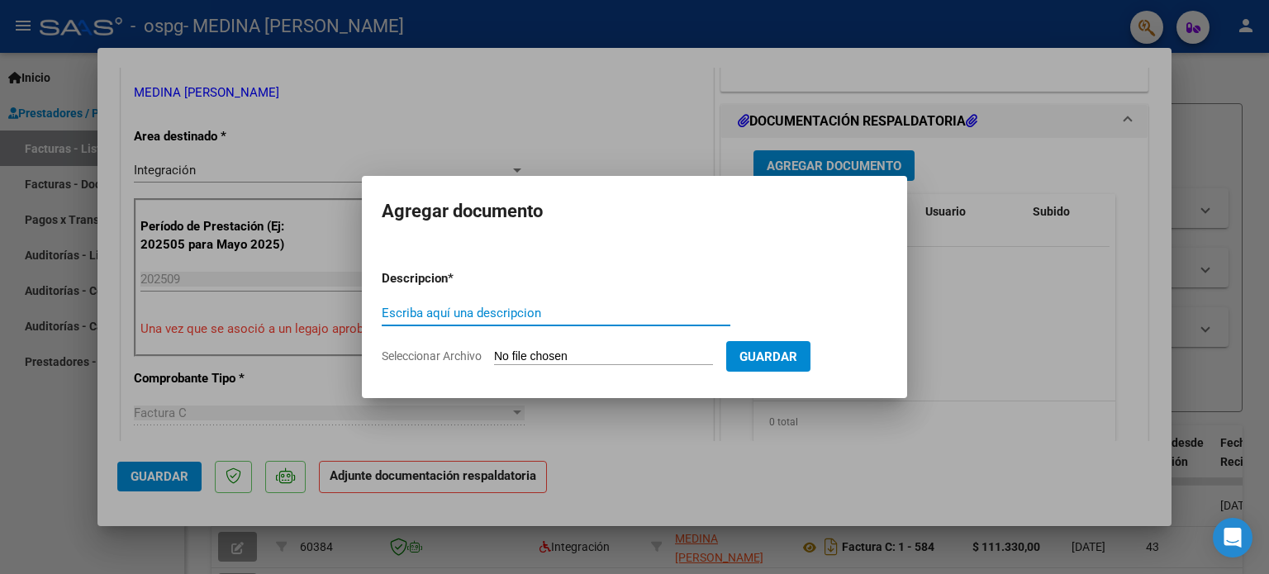
click at [429, 311] on input "Escriba aquí una descripcion" at bounding box center [556, 313] width 349 height 15
type input "PLANILLA DE ASISTENCIA"
click at [588, 361] on input "Seleccionar Archivo" at bounding box center [603, 358] width 219 height 16
click at [1006, 123] on div at bounding box center [634, 287] width 1269 height 574
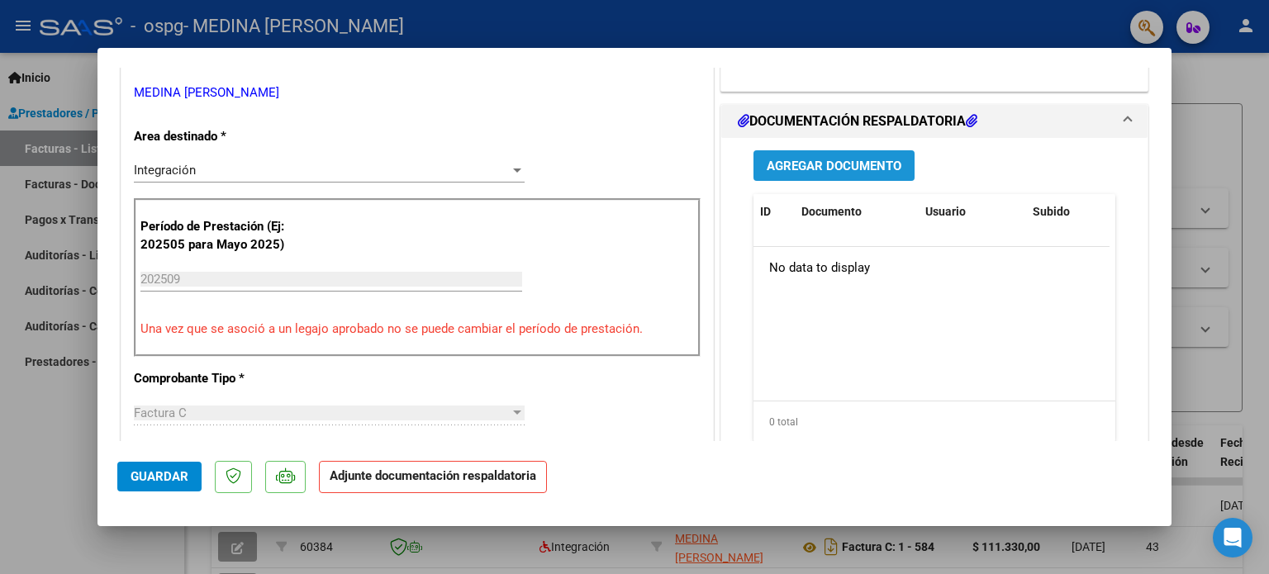
click at [866, 160] on span "Agregar Documento" at bounding box center [834, 166] width 135 height 15
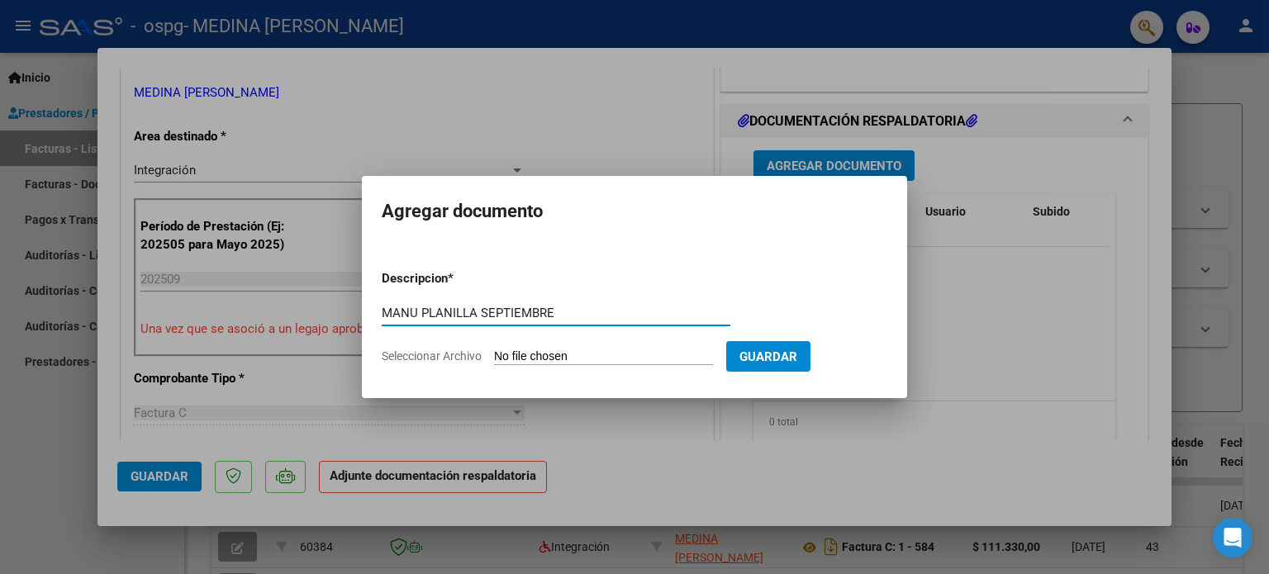
type input "MANU PLANILLA SEPTIEMBRE"
click at [555, 353] on input "Seleccionar Archivo" at bounding box center [603, 358] width 219 height 16
type input "C:\fakepath\SEPTIEMBRE [PERSON_NAME].png"
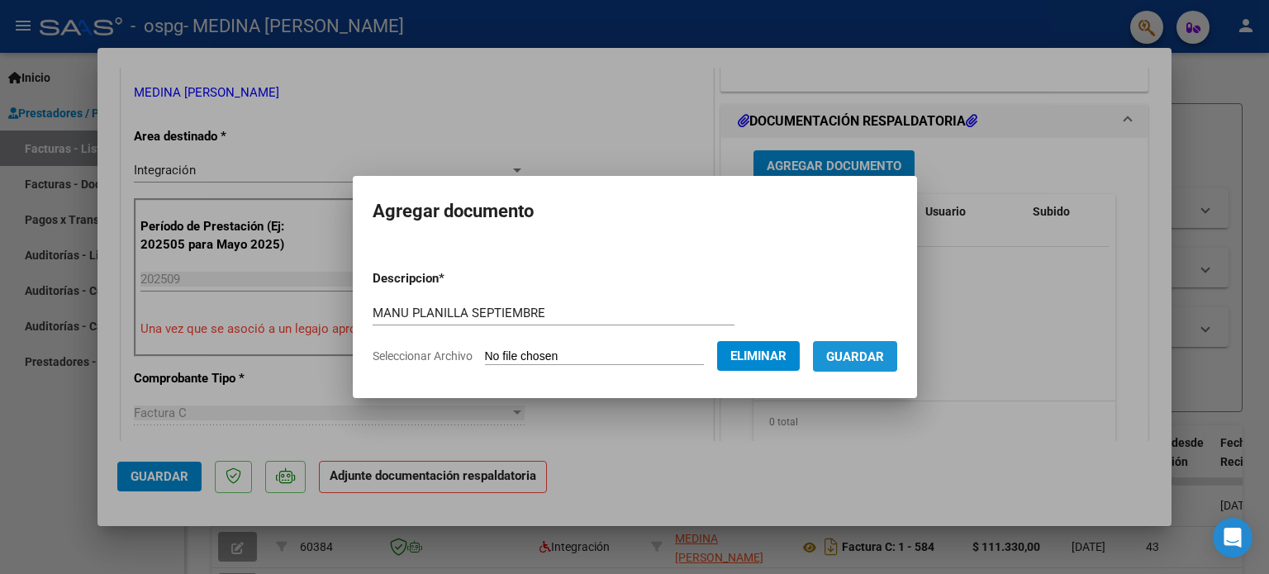
click at [864, 354] on span "Guardar" at bounding box center [855, 357] width 58 height 15
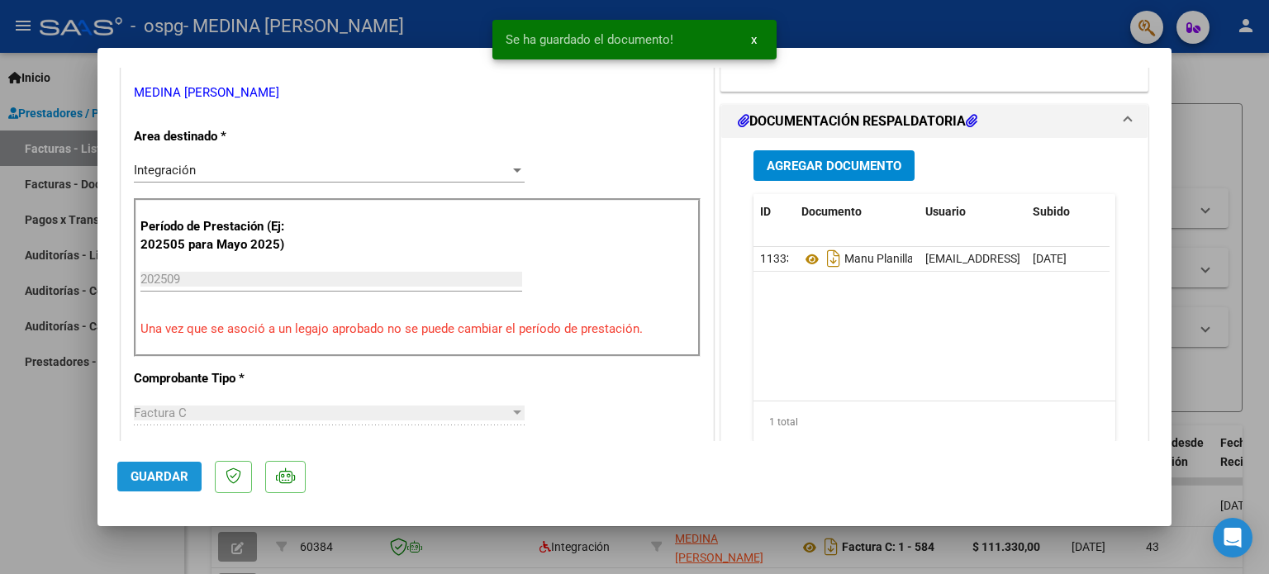
click at [165, 474] on span "Guardar" at bounding box center [160, 476] width 58 height 15
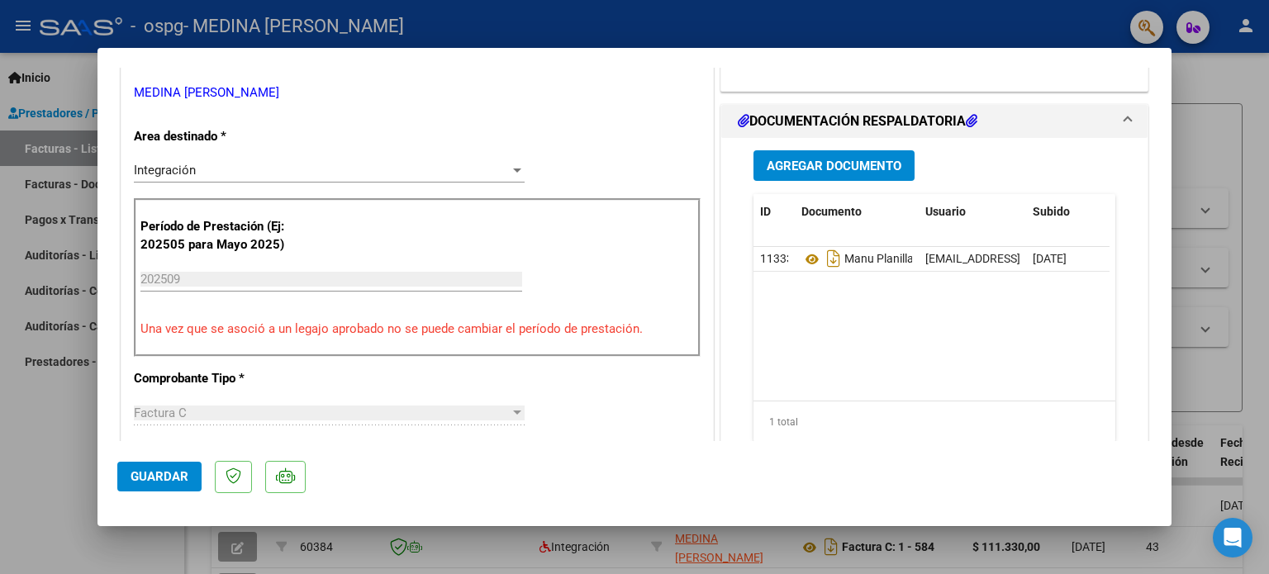
click at [1243, 71] on div at bounding box center [634, 287] width 1269 height 574
type input "$ 0,00"
